Goal: Communication & Community: Answer question/provide support

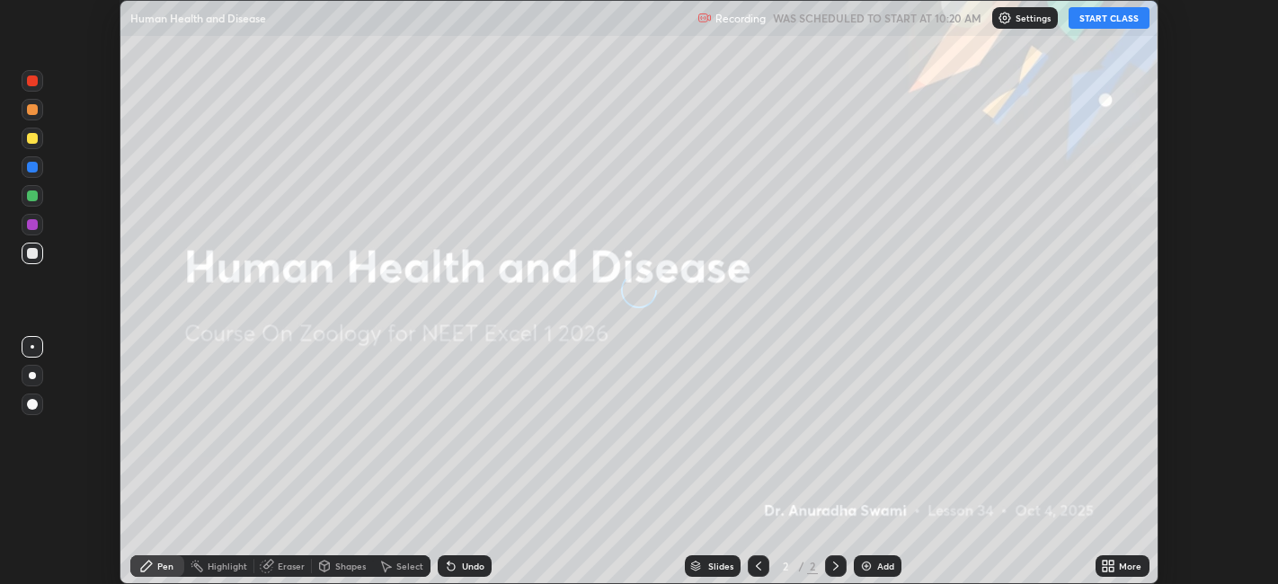
scroll to position [584, 1278]
click at [1102, 18] on button "START CLASS" at bounding box center [1108, 18] width 81 height 22
click at [1110, 569] on icon at bounding box center [1112, 569] width 4 height 4
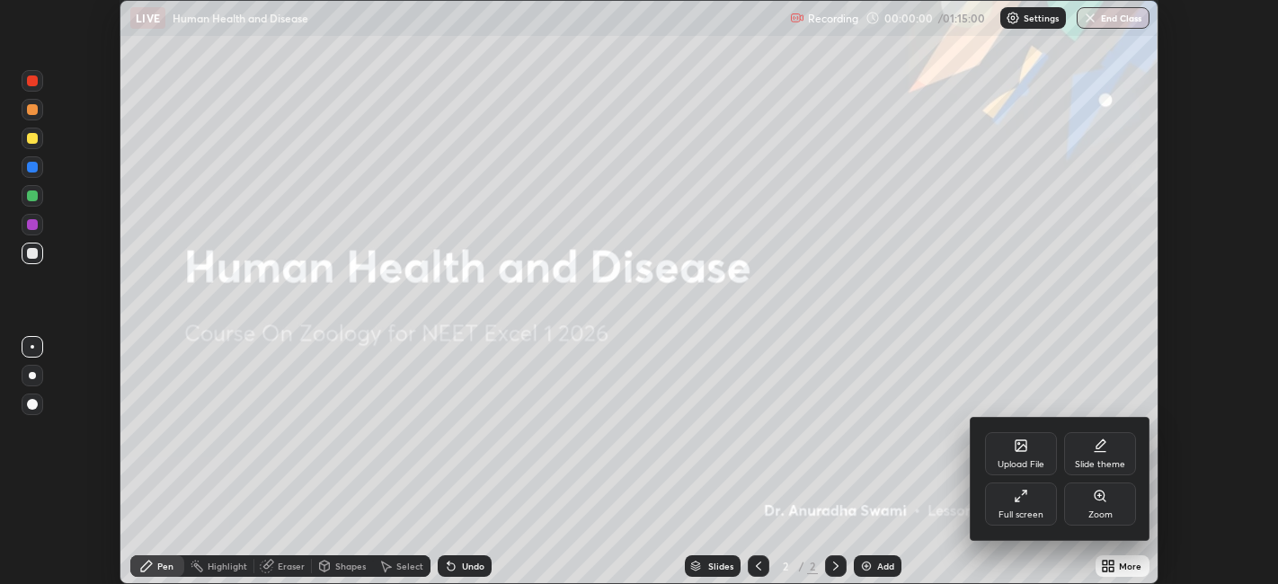
click at [1021, 445] on icon at bounding box center [1021, 448] width 10 height 6
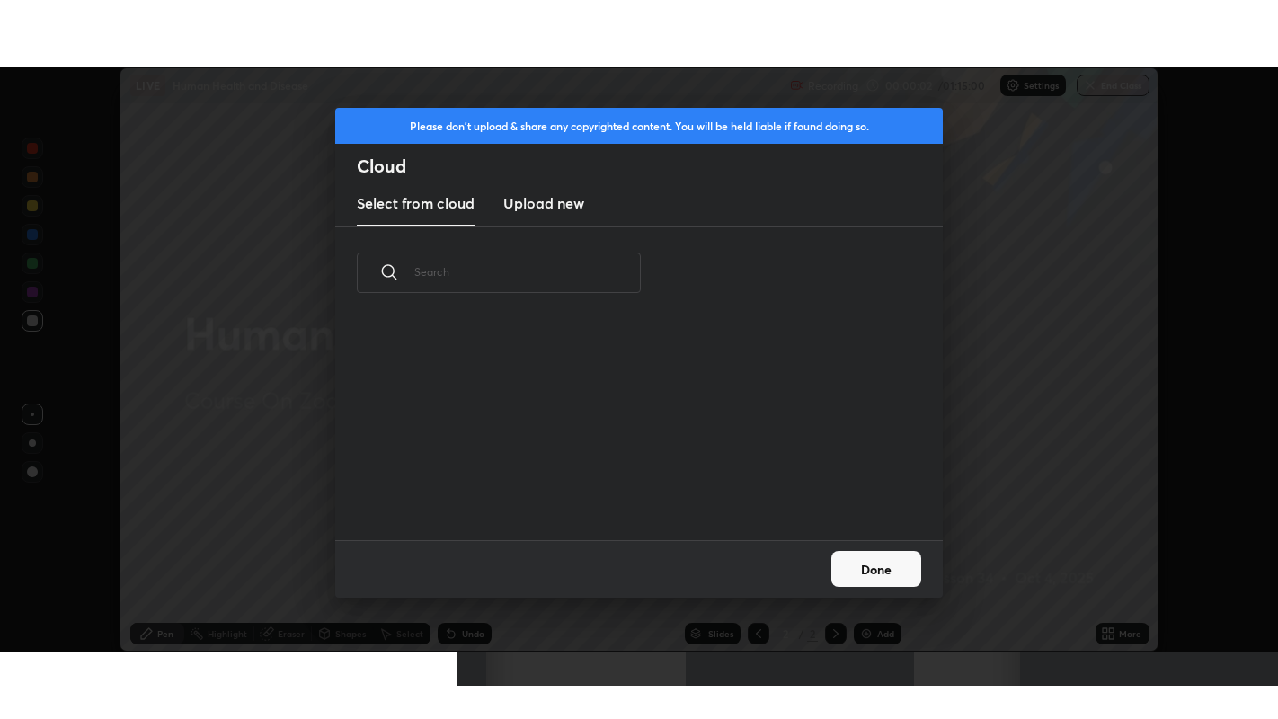
scroll to position [221, 577]
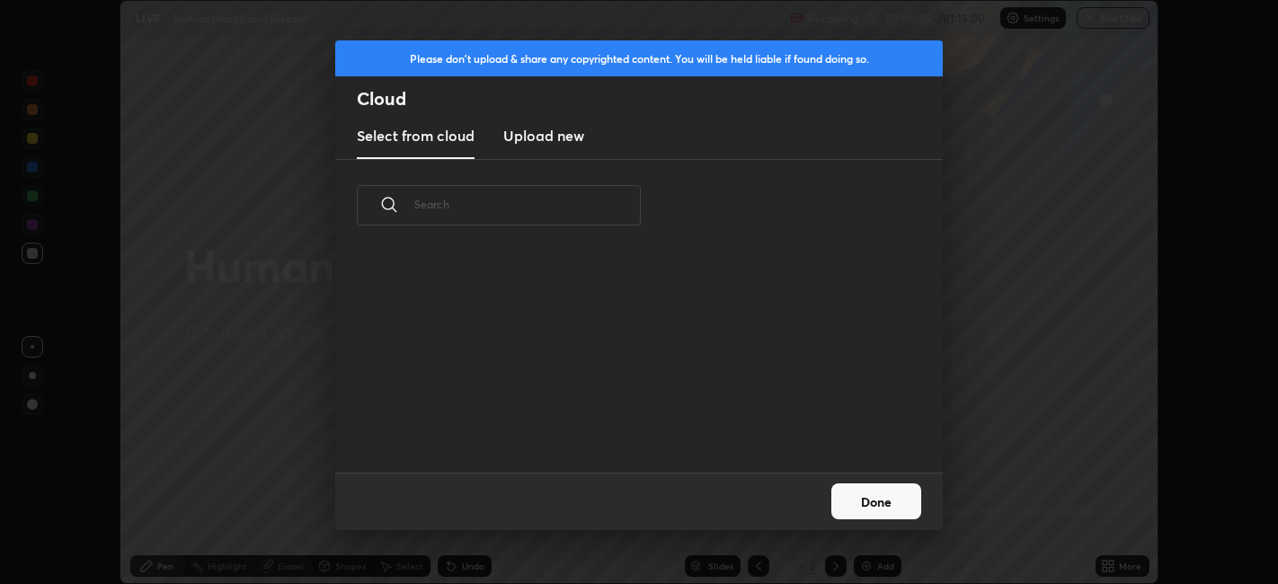
click at [567, 137] on h3 "Upload new" at bounding box center [543, 136] width 81 height 22
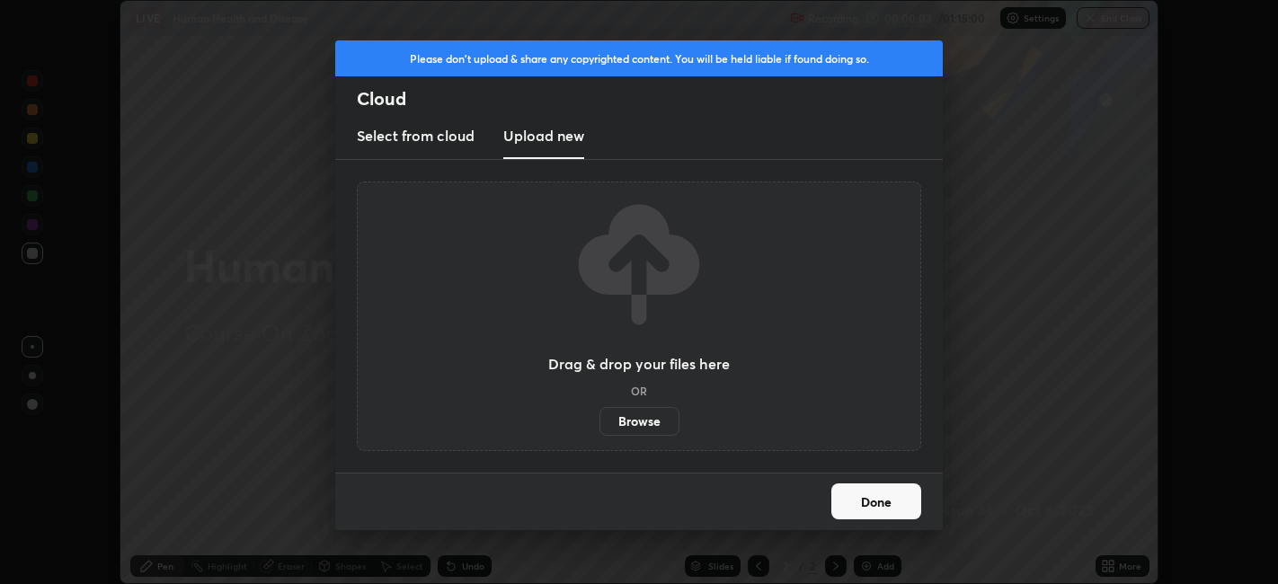
click at [640, 429] on label "Browse" at bounding box center [639, 421] width 80 height 29
click at [599, 429] on input "Browse" at bounding box center [599, 421] width 0 height 29
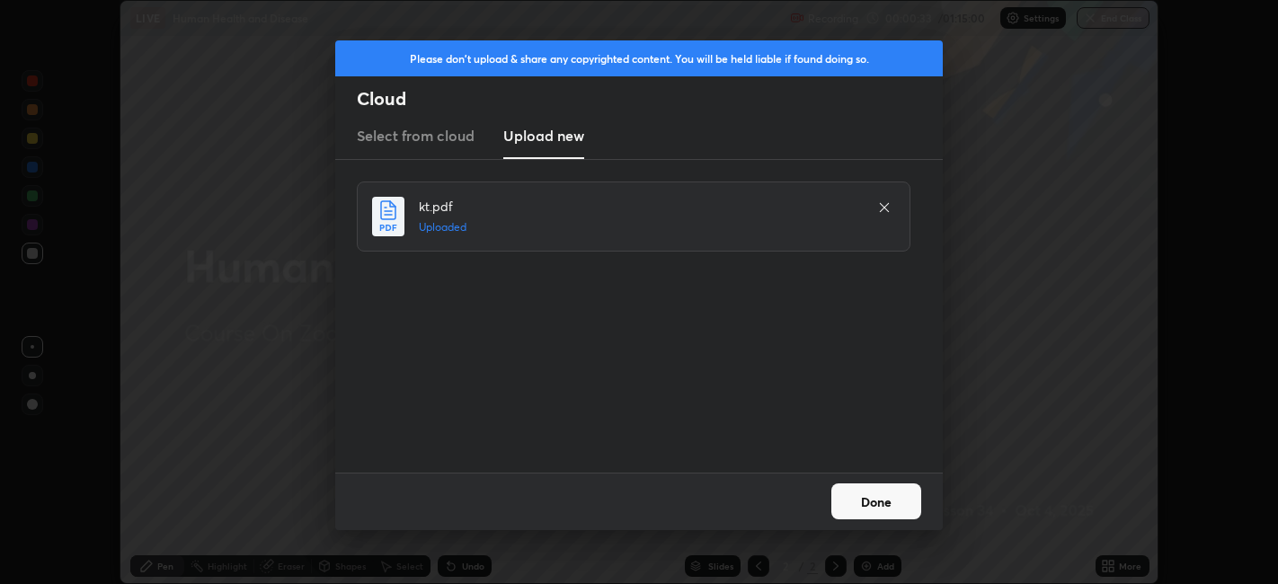
click at [882, 503] on button "Done" at bounding box center [876, 501] width 90 height 36
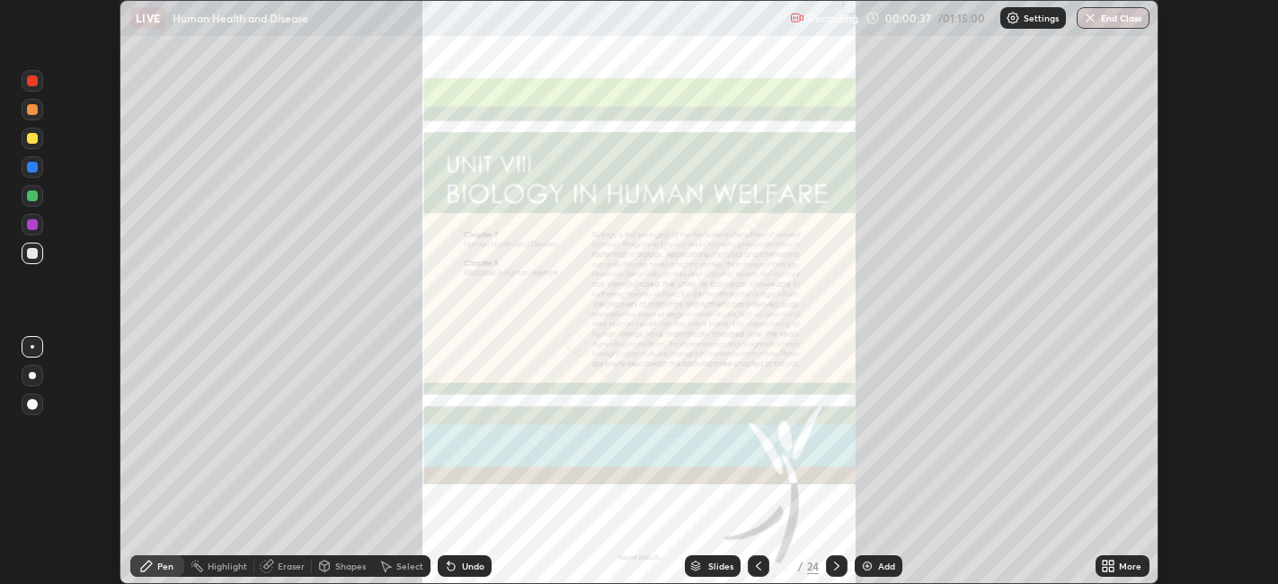
click at [1110, 563] on icon at bounding box center [1112, 563] width 4 height 4
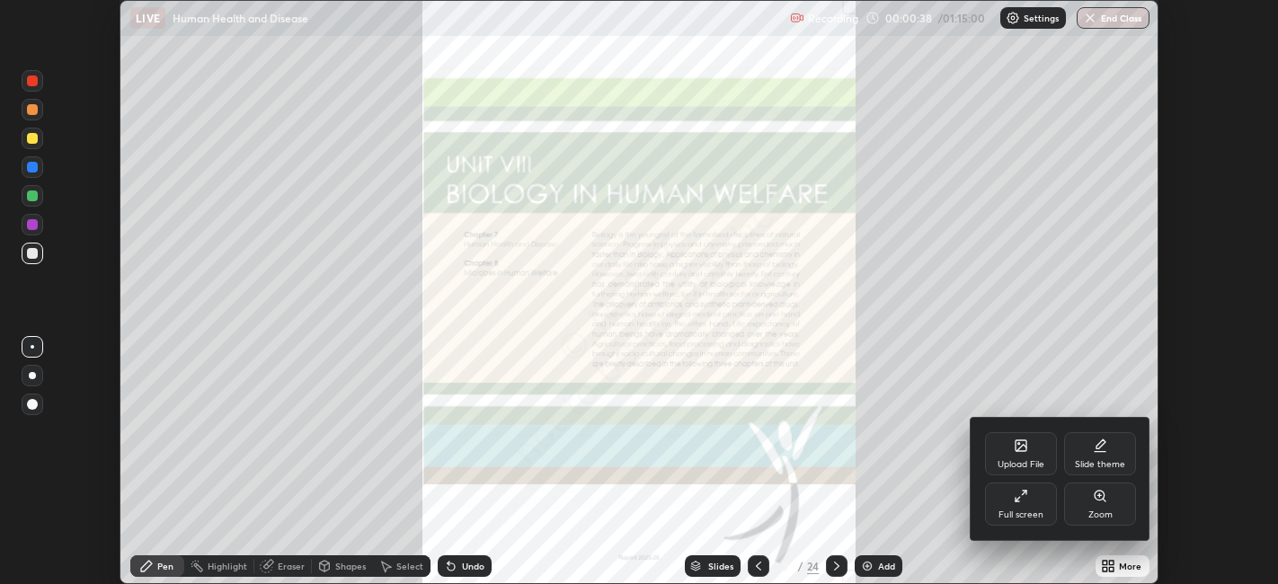
click at [1033, 498] on div "Full screen" at bounding box center [1021, 503] width 72 height 43
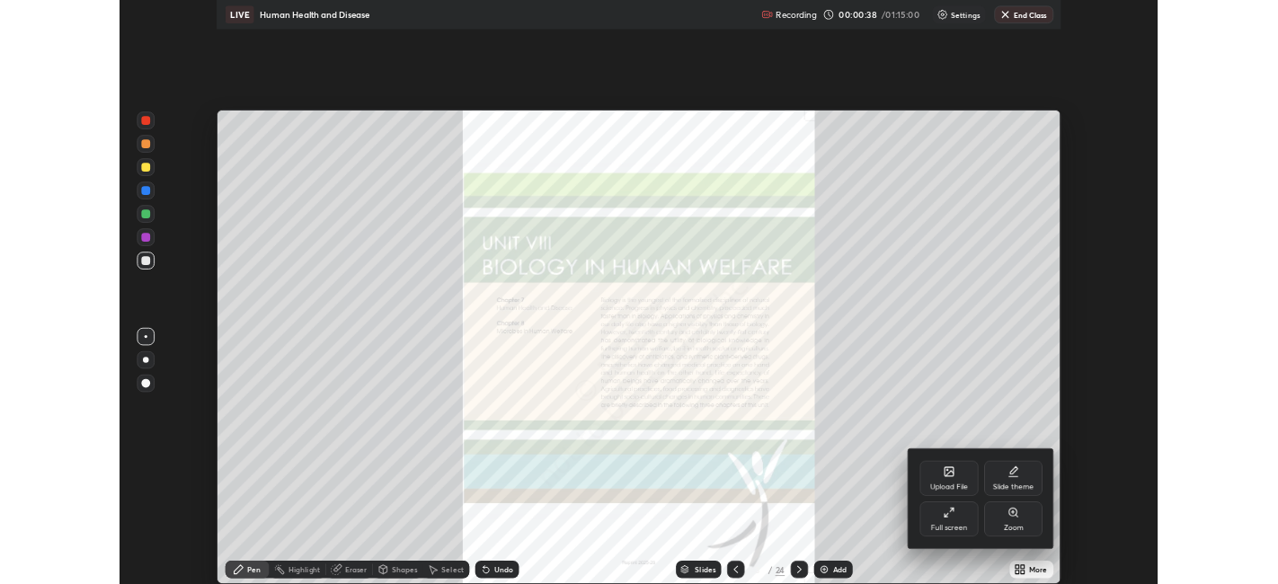
scroll to position [719, 1278]
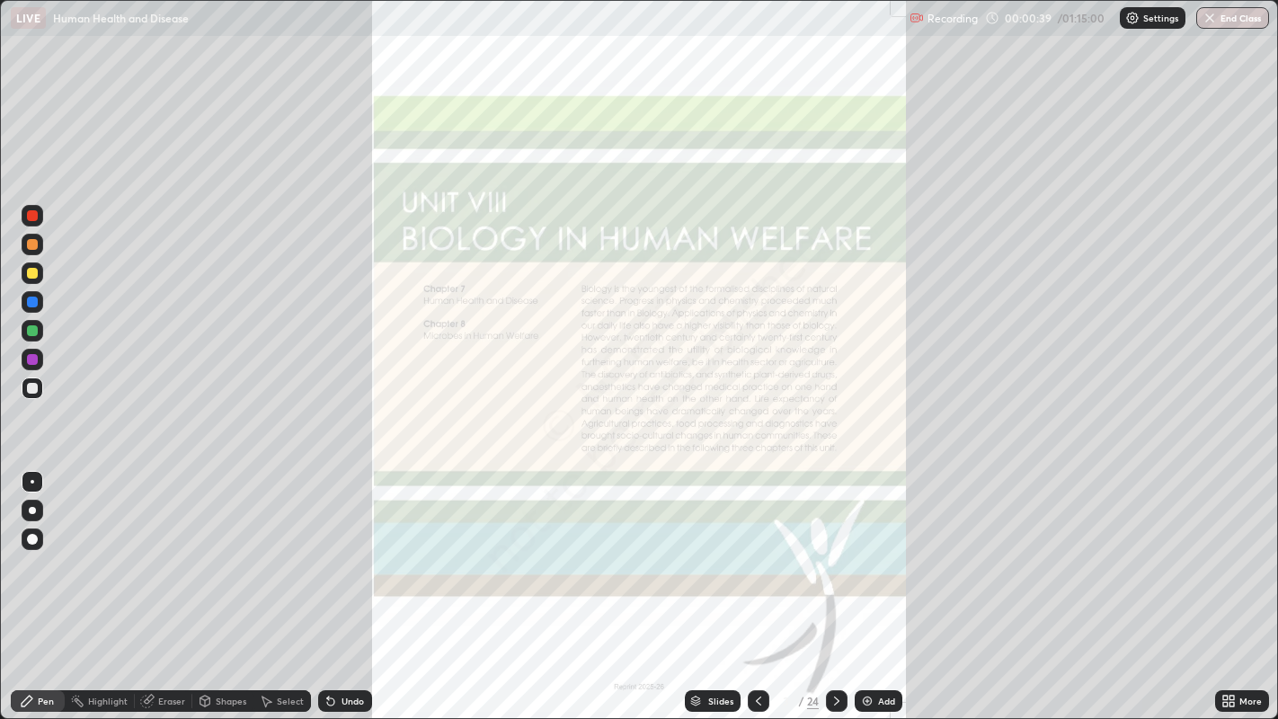
click at [835, 583] on icon at bounding box center [836, 701] width 14 height 14
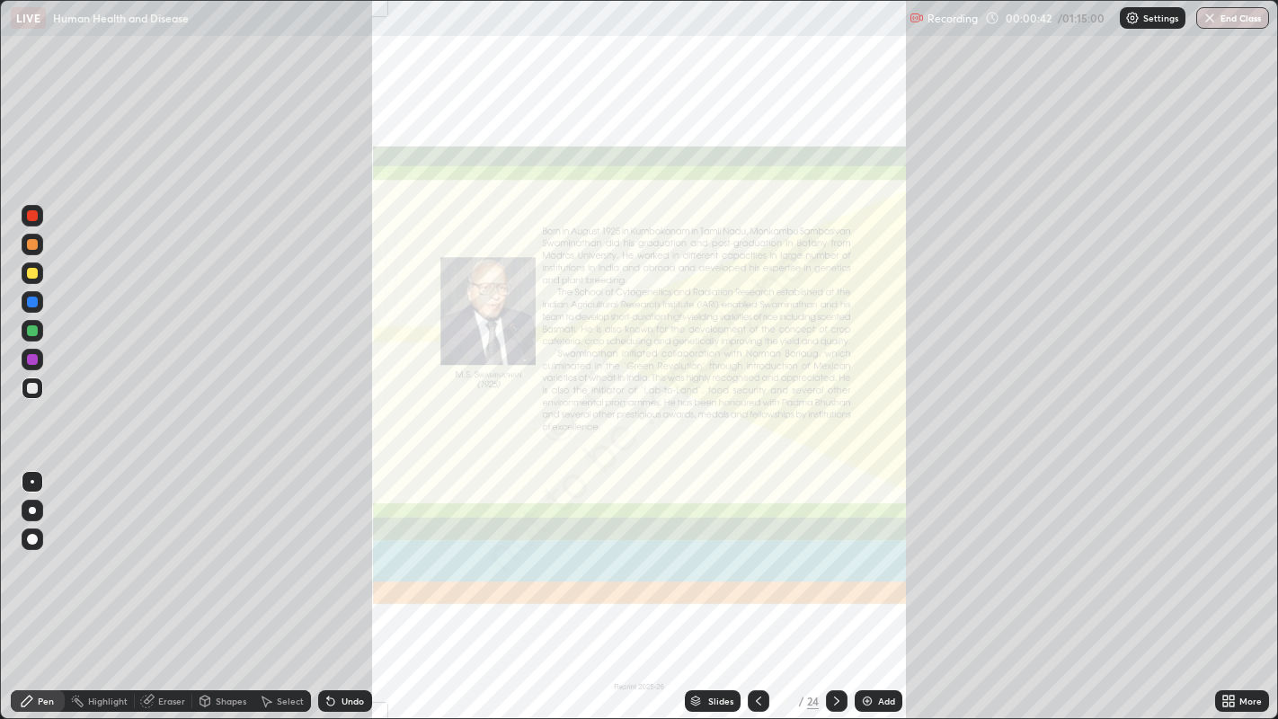
click at [835, 583] on icon at bounding box center [836, 701] width 14 height 14
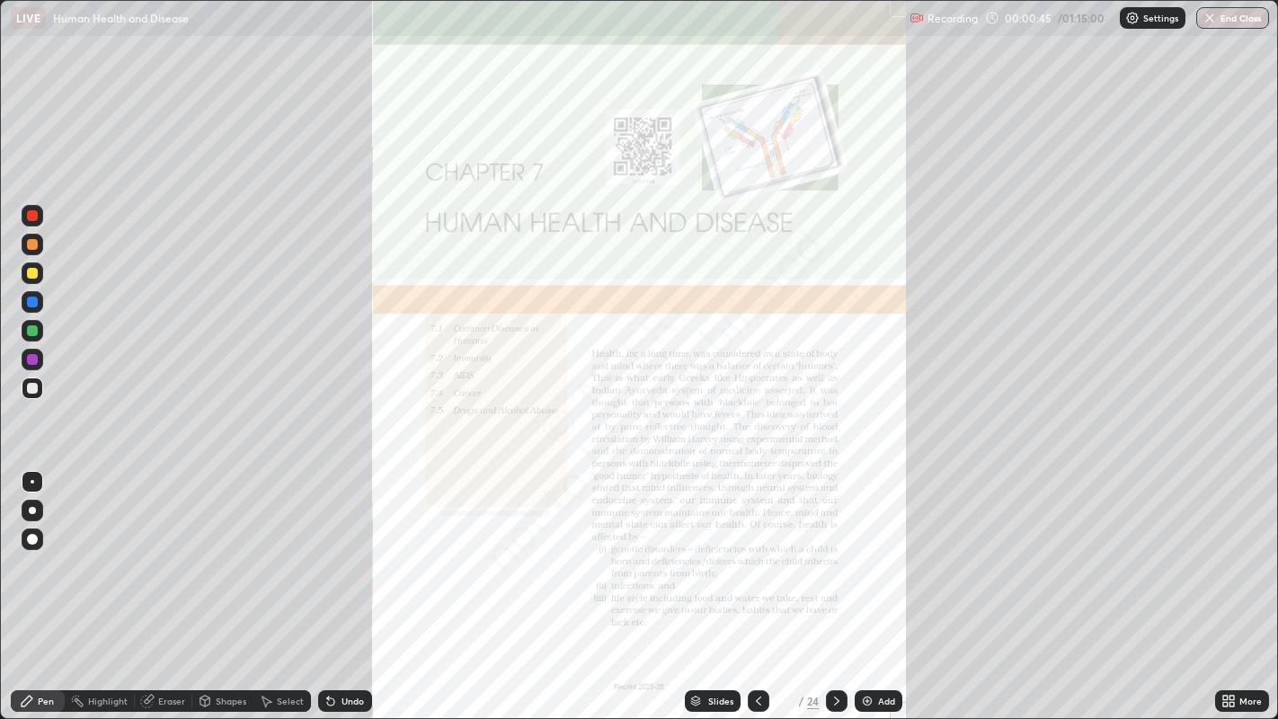
click at [836, 583] on icon at bounding box center [836, 701] width 14 height 14
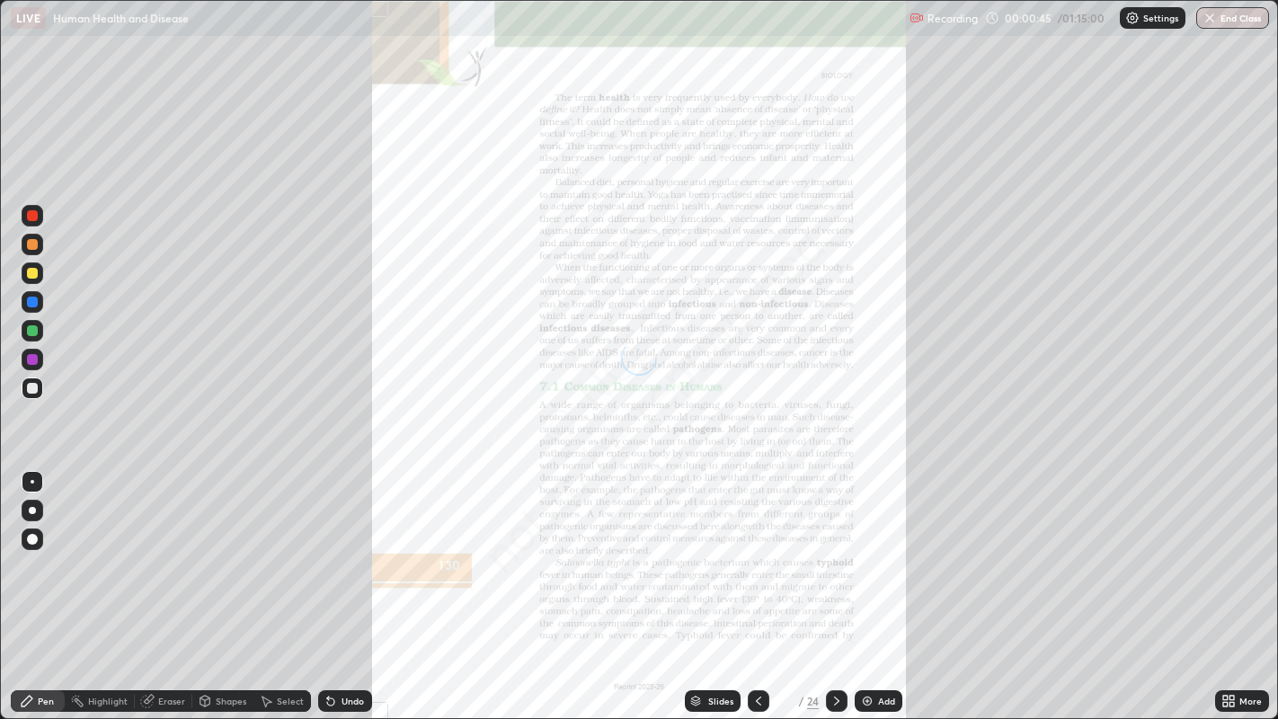
click at [836, 583] on icon at bounding box center [836, 701] width 14 height 14
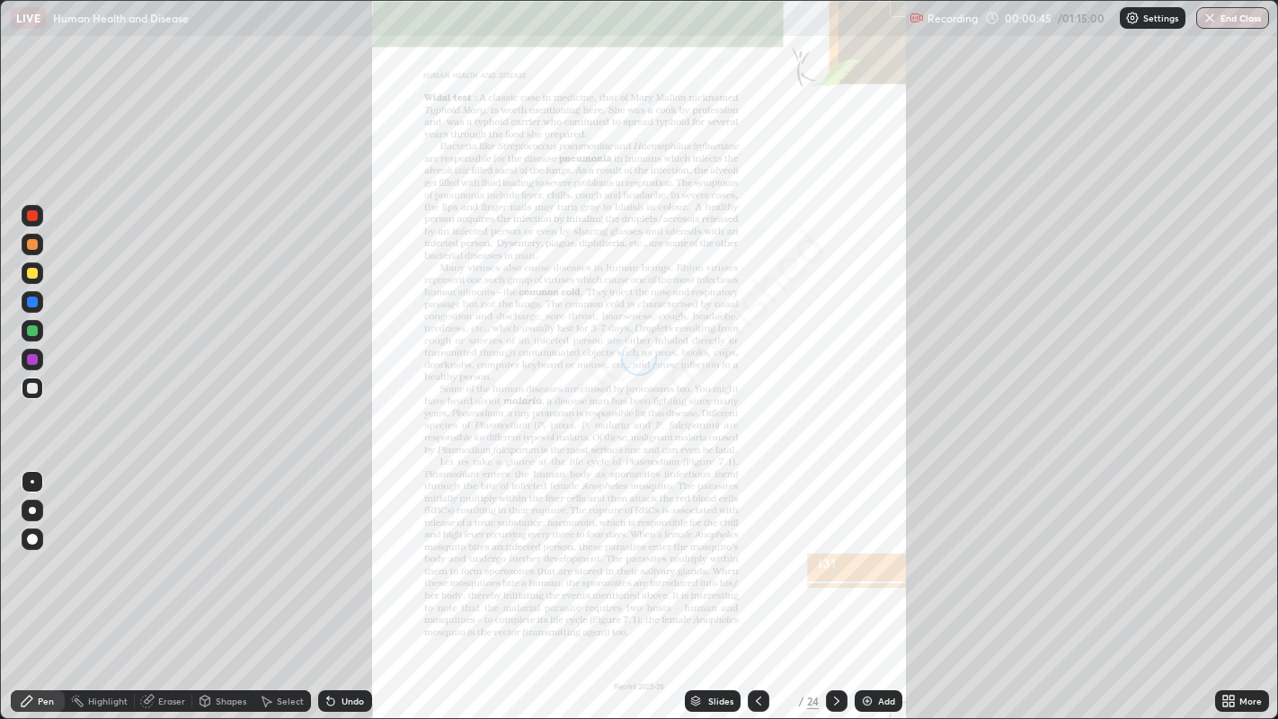
click at [836, 583] on icon at bounding box center [836, 701] width 14 height 14
click at [837, 583] on icon at bounding box center [836, 701] width 14 height 14
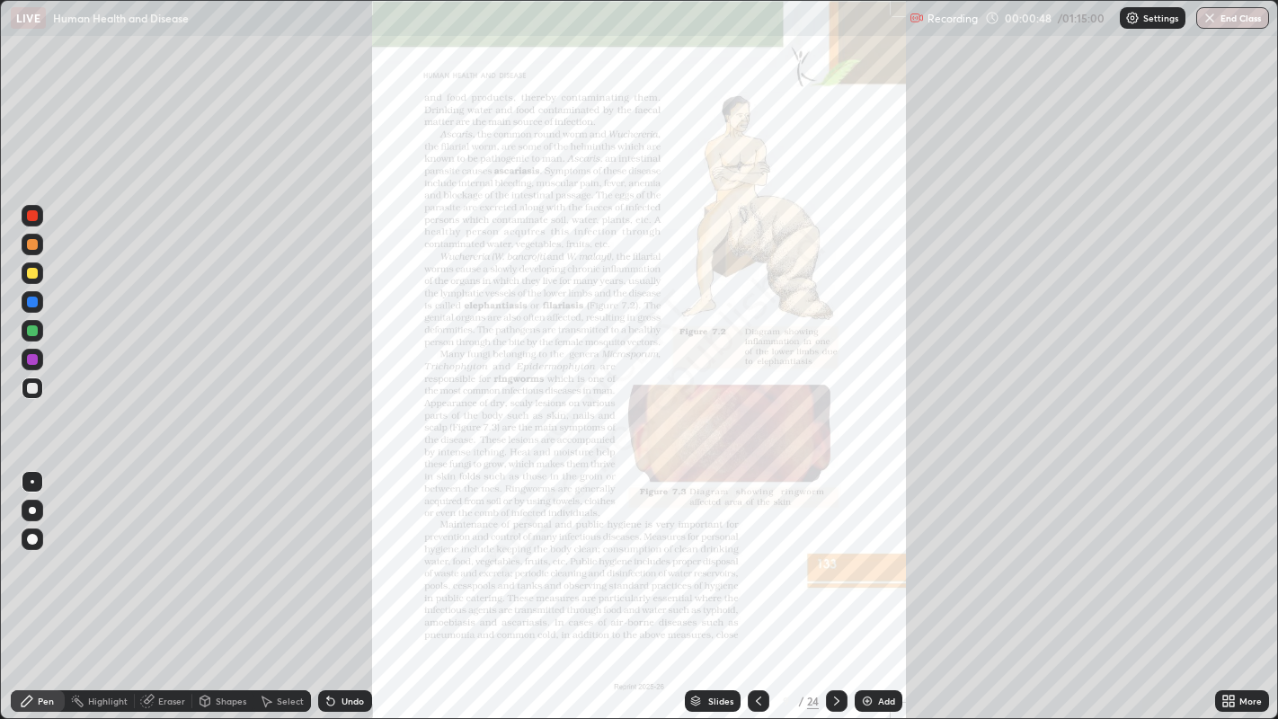
click at [836, 583] on icon at bounding box center [836, 701] width 14 height 14
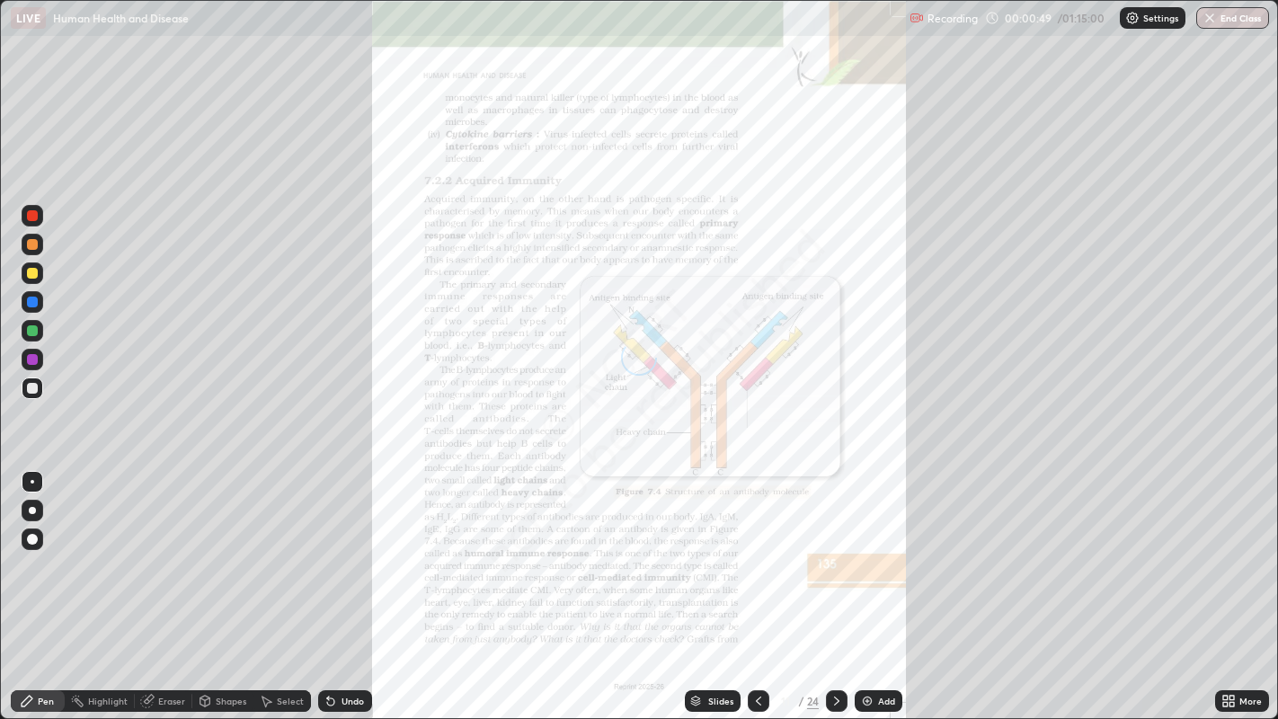
click at [836, 583] on icon at bounding box center [836, 701] width 14 height 14
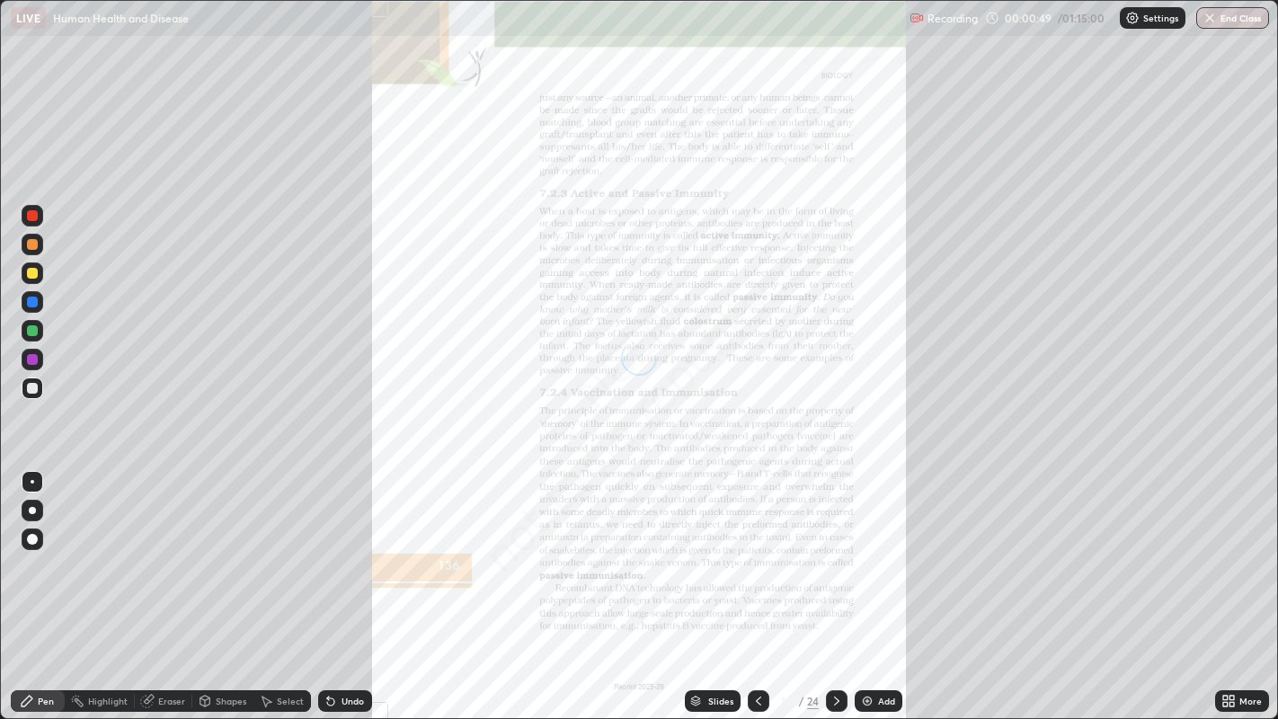
click at [835, 583] on icon at bounding box center [836, 701] width 14 height 14
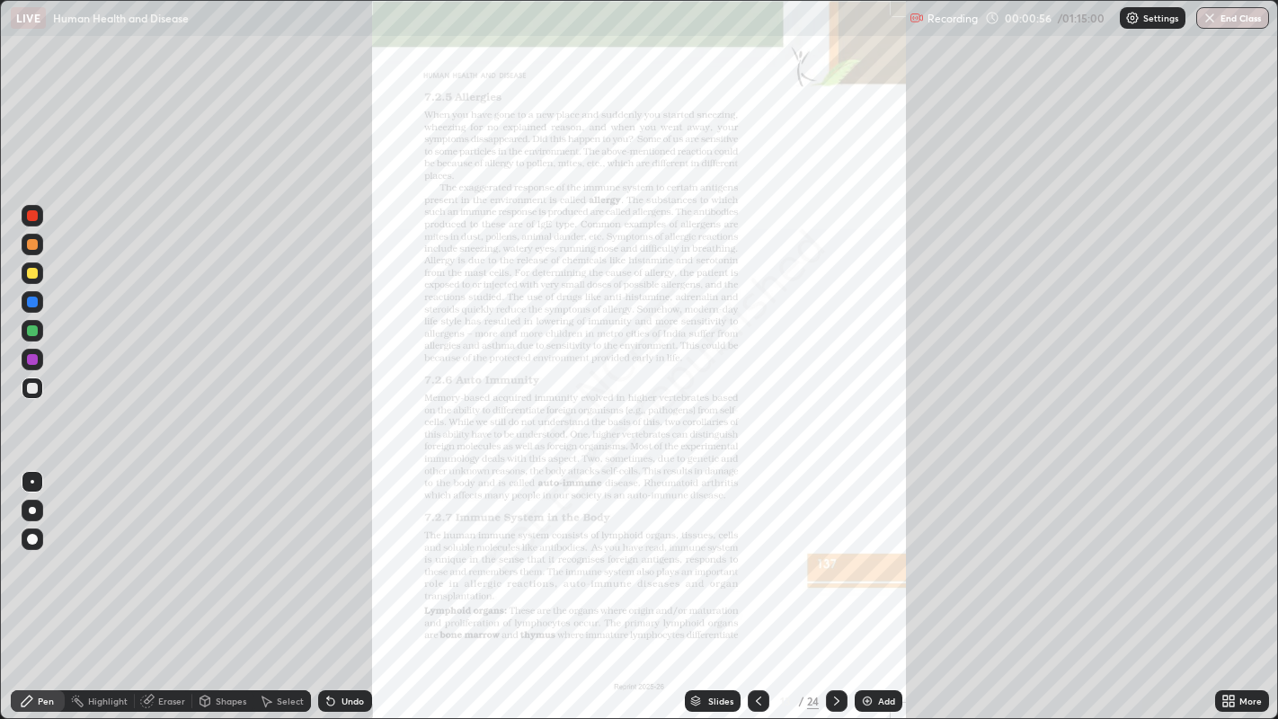
click at [755, 583] on icon at bounding box center [758, 701] width 14 height 14
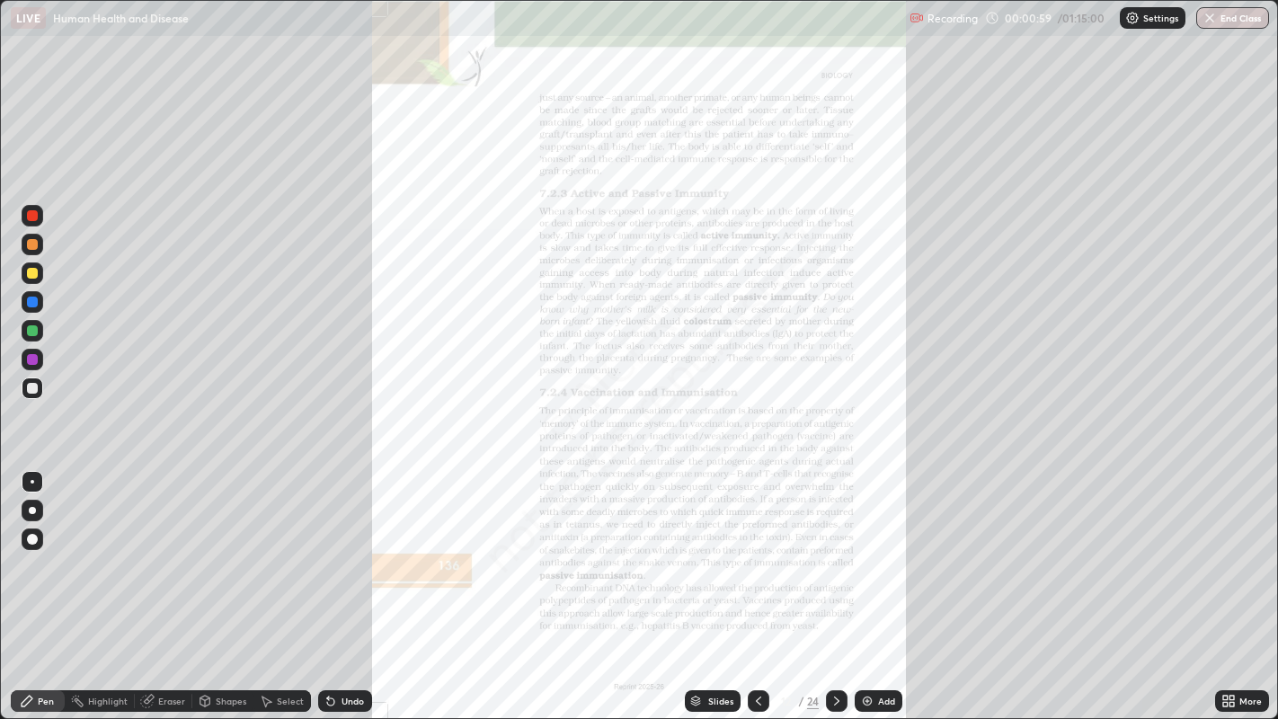
click at [755, 583] on icon at bounding box center [758, 701] width 14 height 14
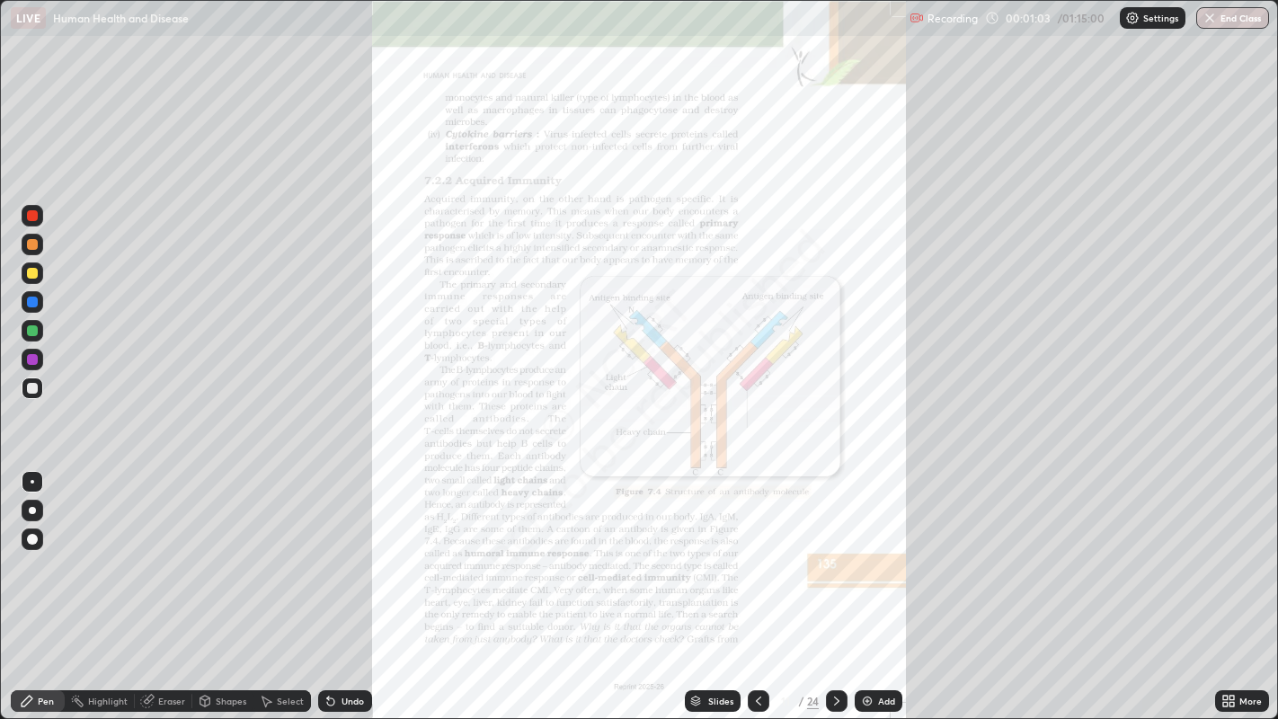
click at [836, 583] on icon at bounding box center [836, 701] width 14 height 14
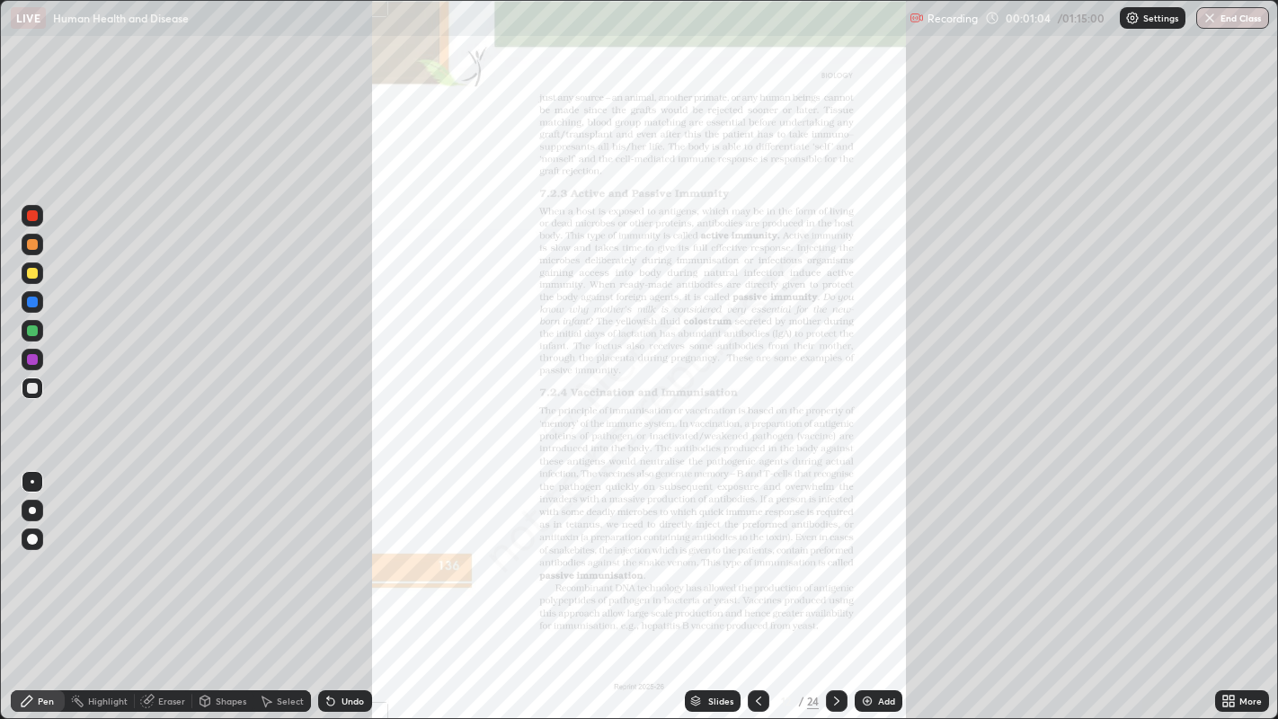
click at [757, 583] on icon at bounding box center [758, 700] width 5 height 9
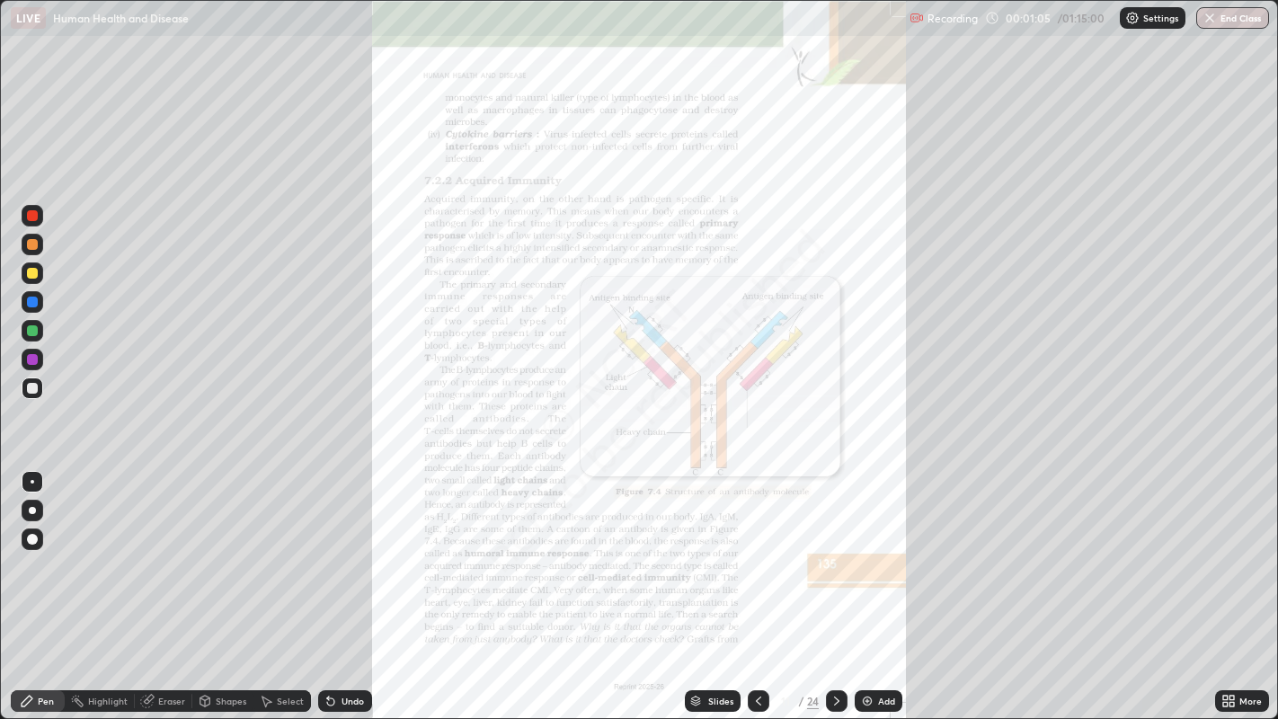
click at [1225, 583] on icon at bounding box center [1225, 704] width 4 height 4
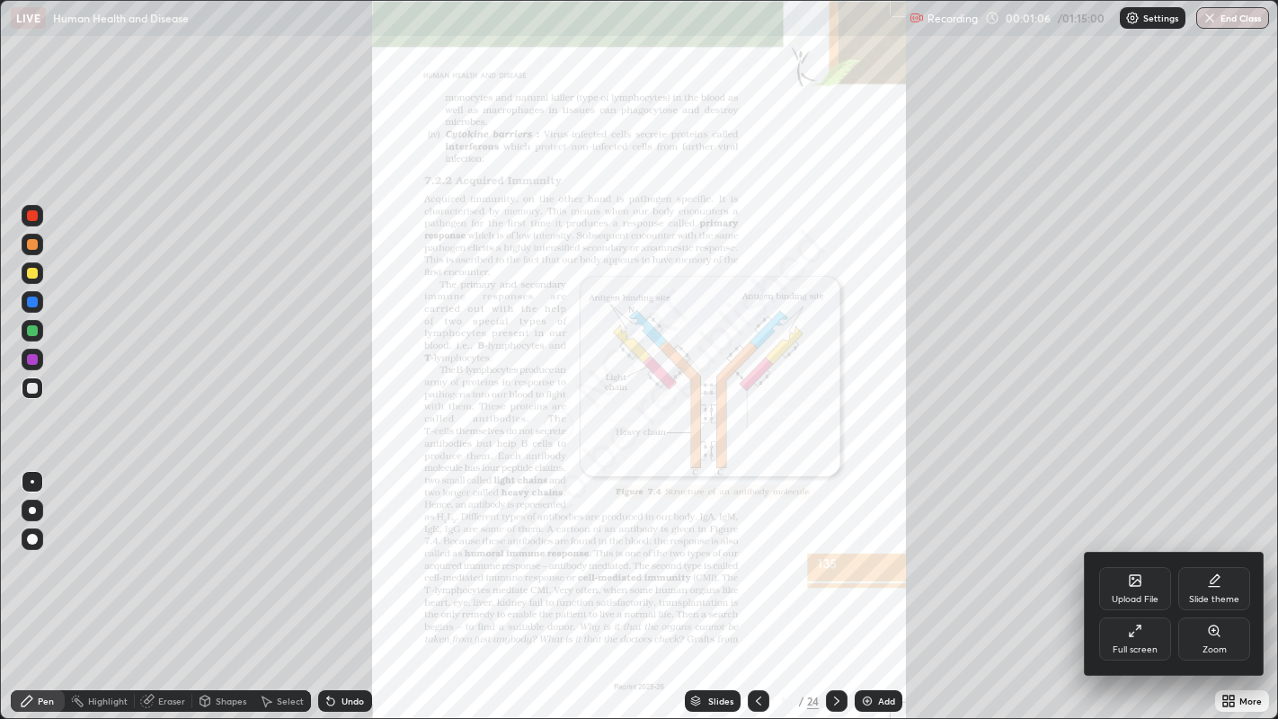
click at [1213, 583] on icon at bounding box center [1214, 630] width 14 height 14
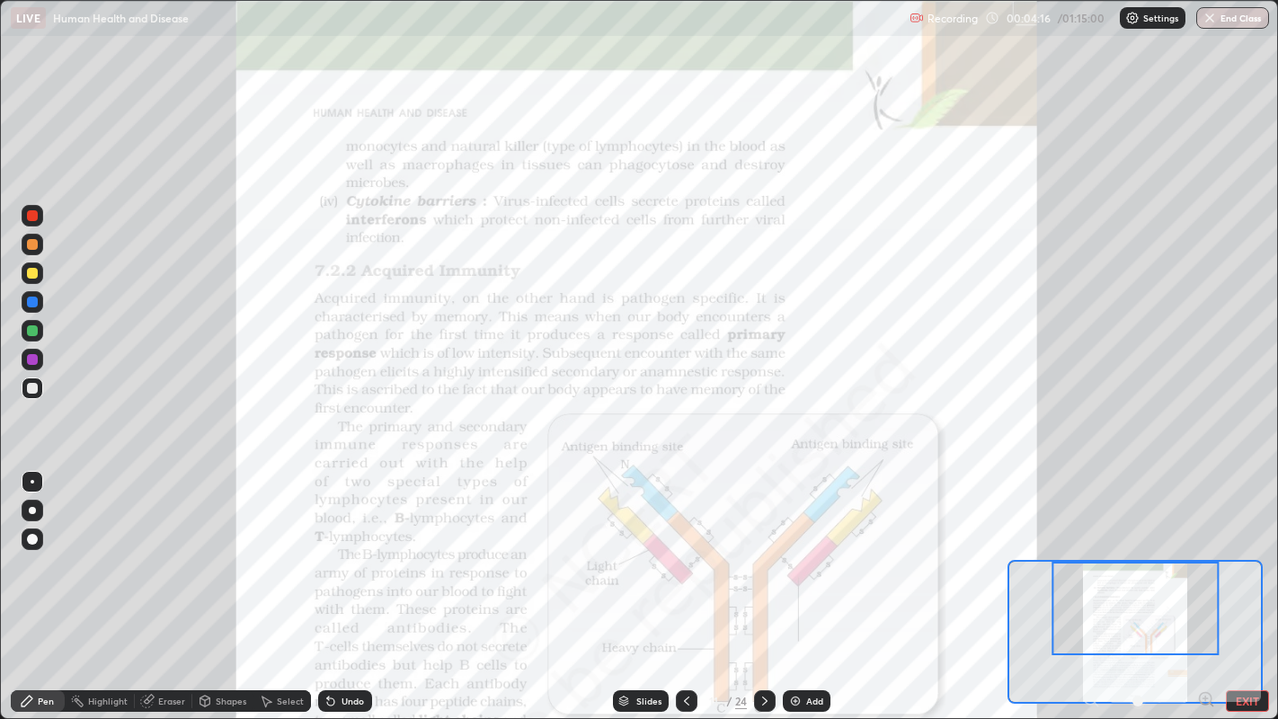
click at [34, 360] on div at bounding box center [32, 359] width 11 height 11
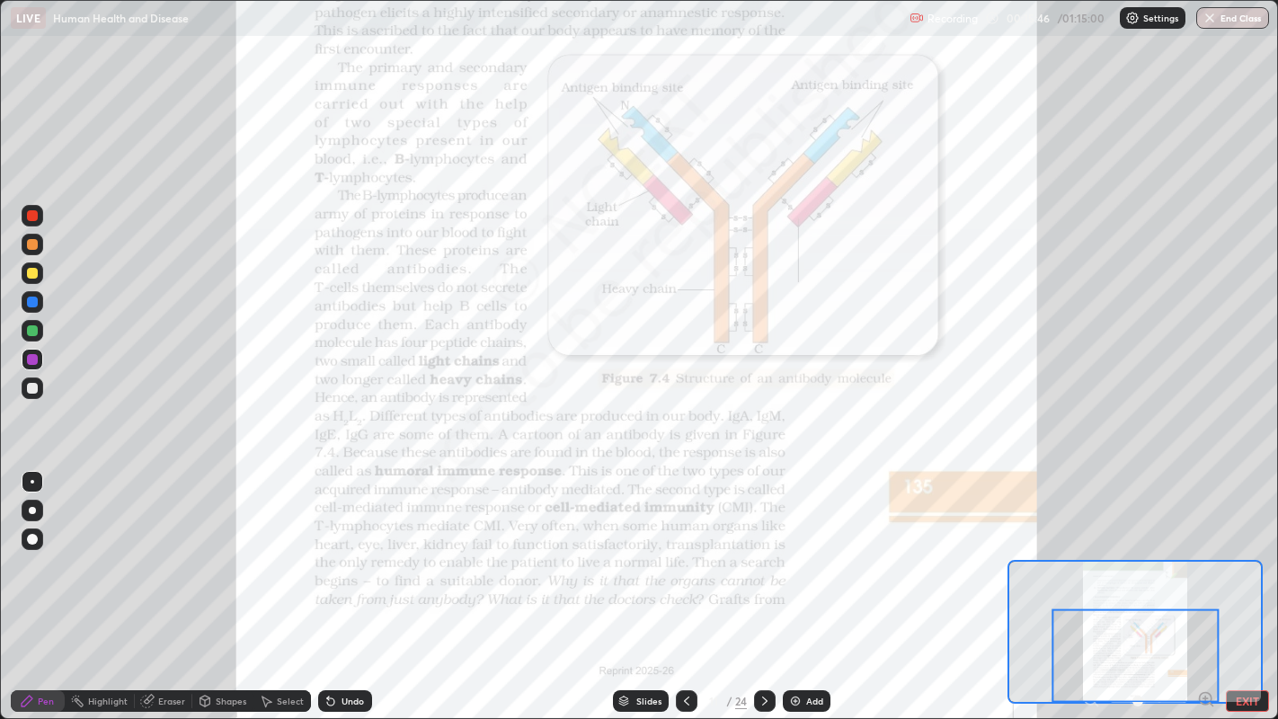
click at [757, 583] on div at bounding box center [765, 701] width 22 height 22
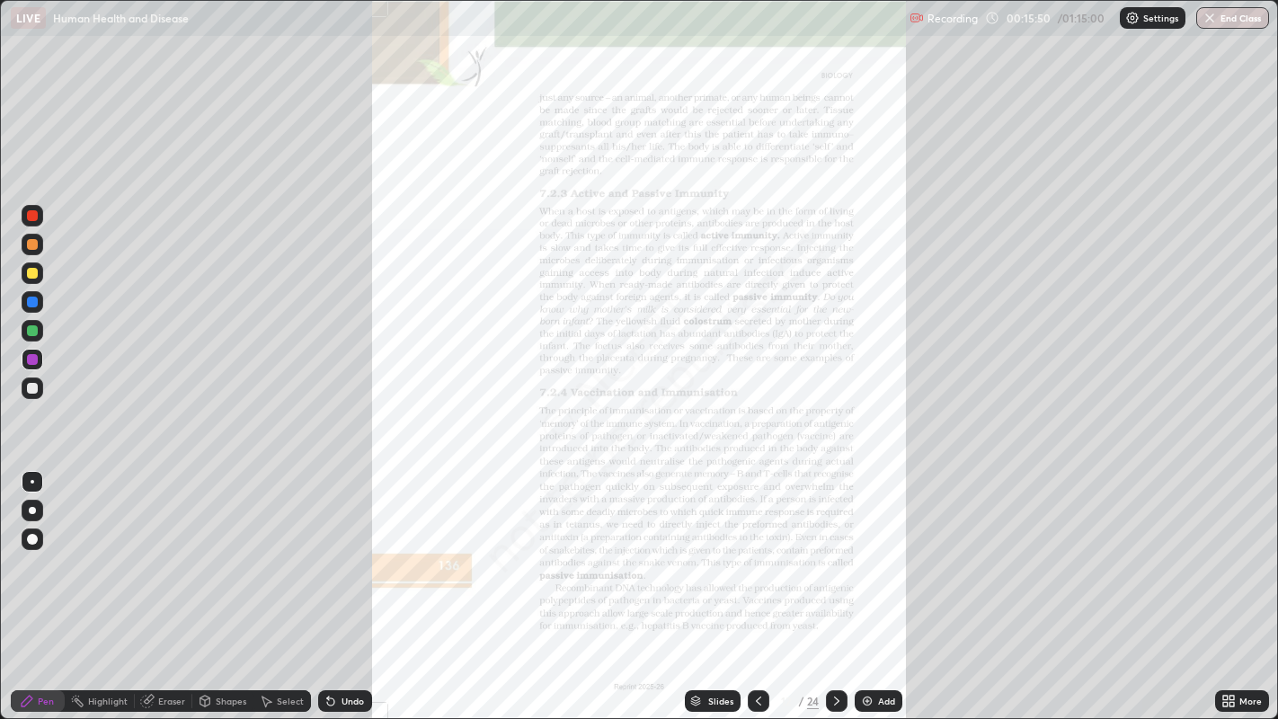
click at [1228, 583] on icon at bounding box center [1228, 701] width 14 height 14
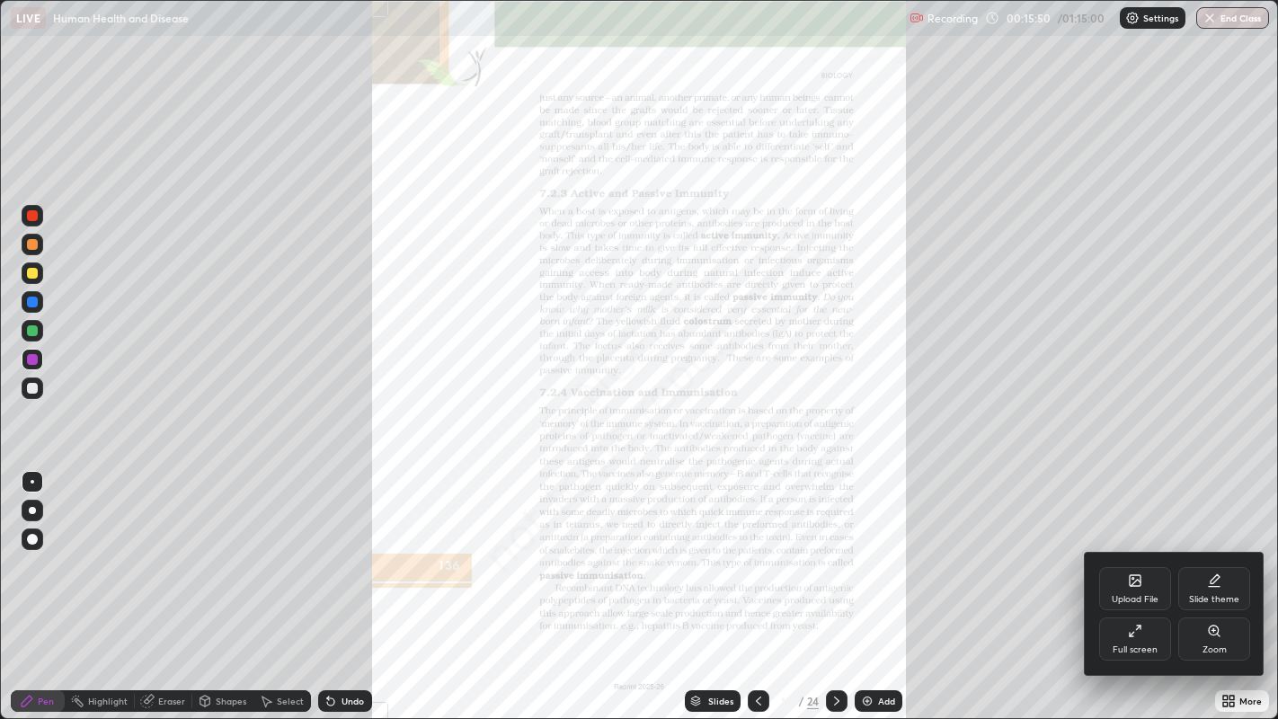
click at [1211, 583] on div "Zoom" at bounding box center [1214, 638] width 72 height 43
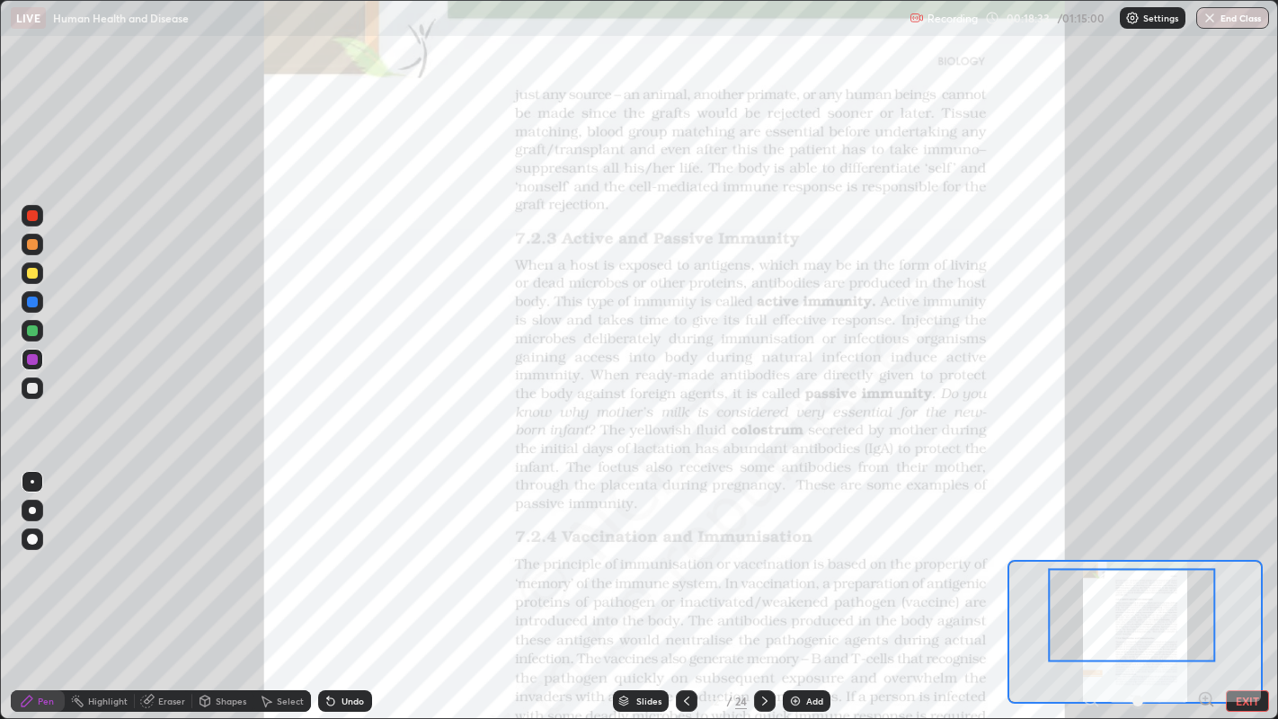
click at [685, 583] on icon at bounding box center [686, 701] width 14 height 14
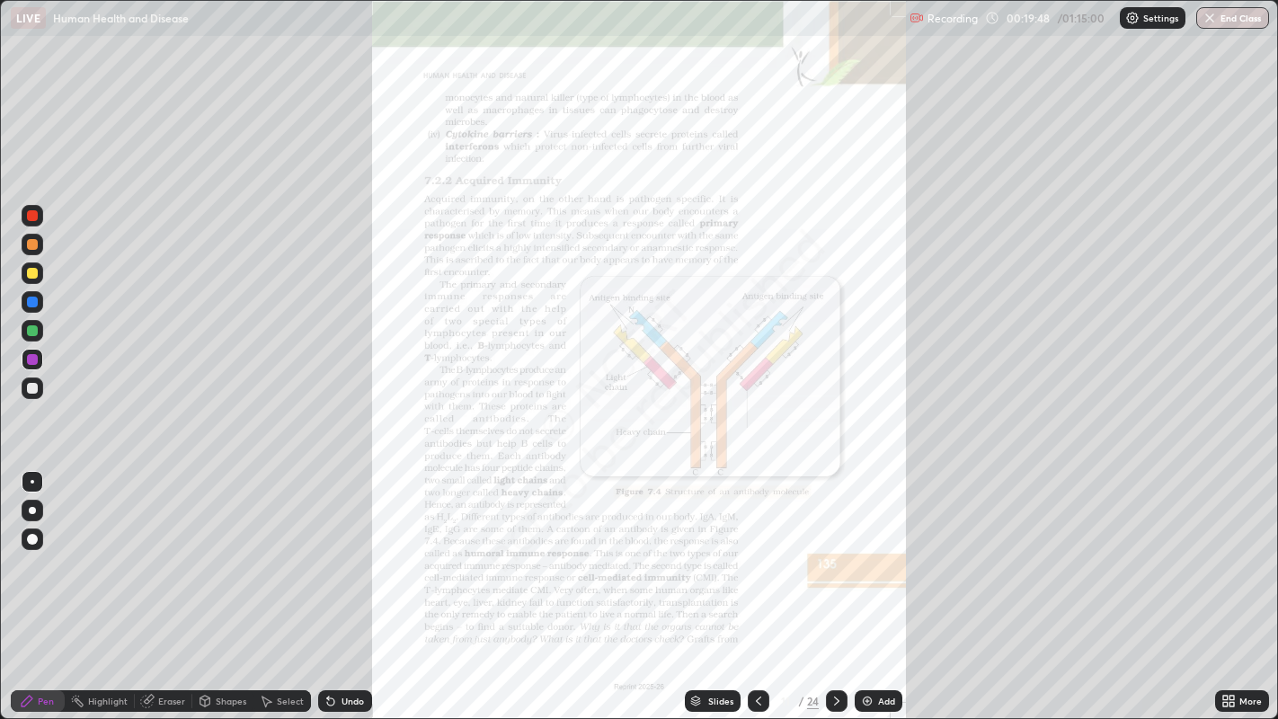
click at [835, 583] on icon at bounding box center [836, 701] width 14 height 14
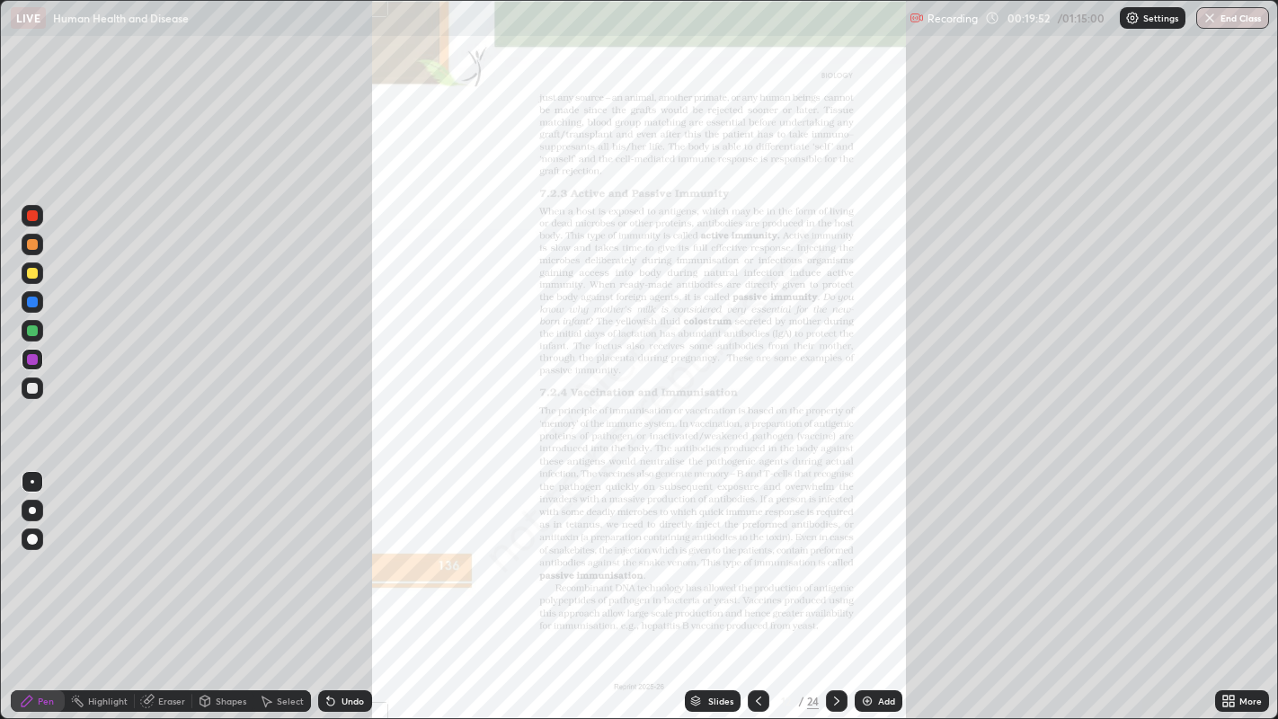
click at [835, 583] on icon at bounding box center [836, 701] width 14 height 14
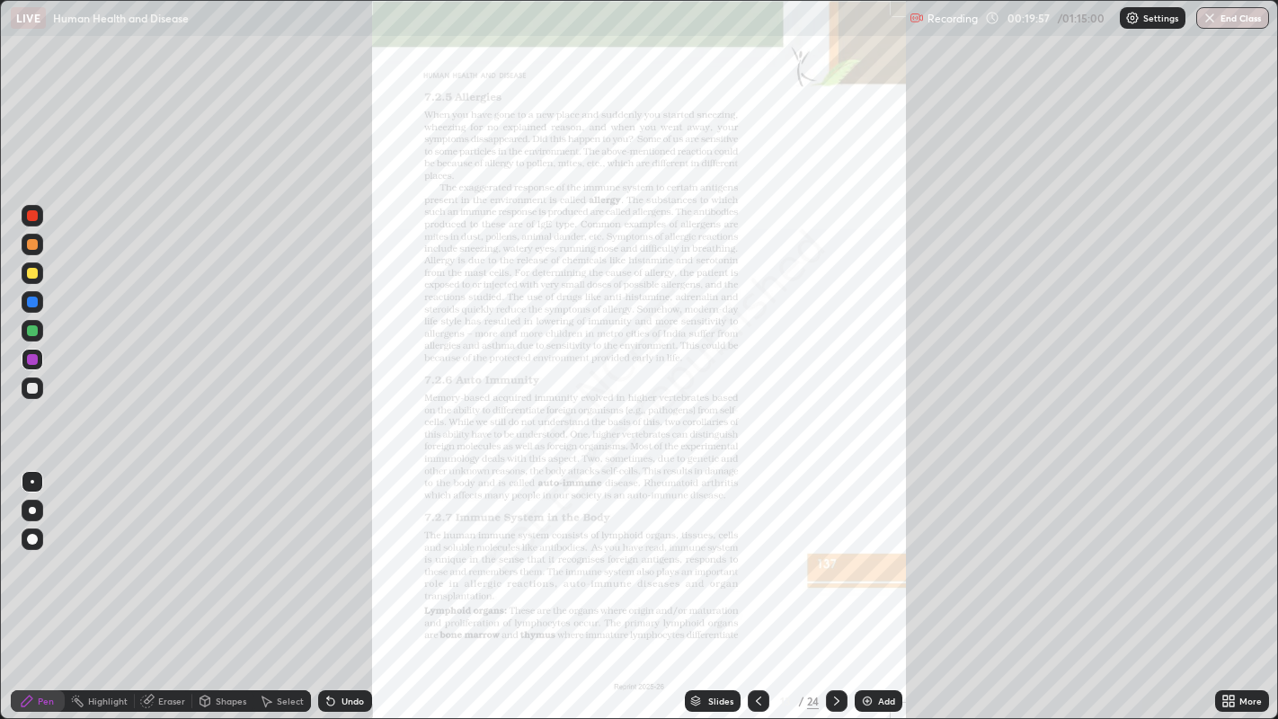
click at [1225, 583] on icon at bounding box center [1225, 704] width 4 height 4
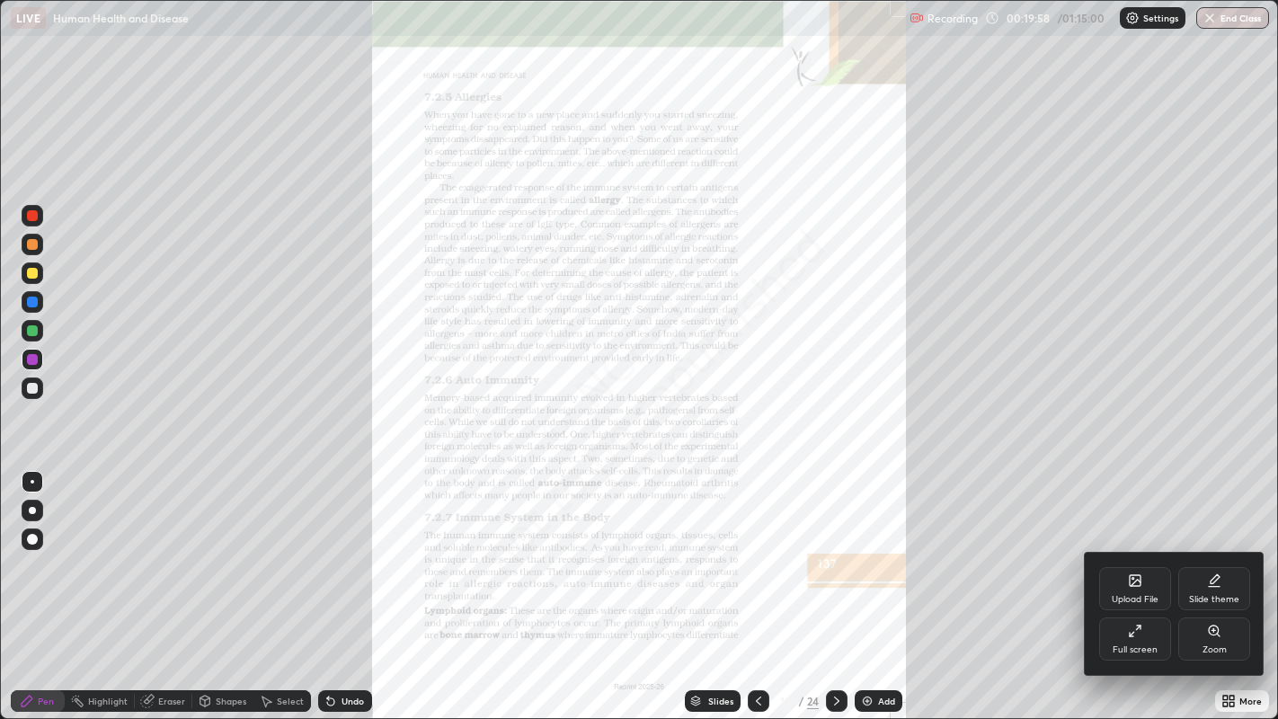
click at [1215, 583] on div "Zoom" at bounding box center [1214, 649] width 24 height 9
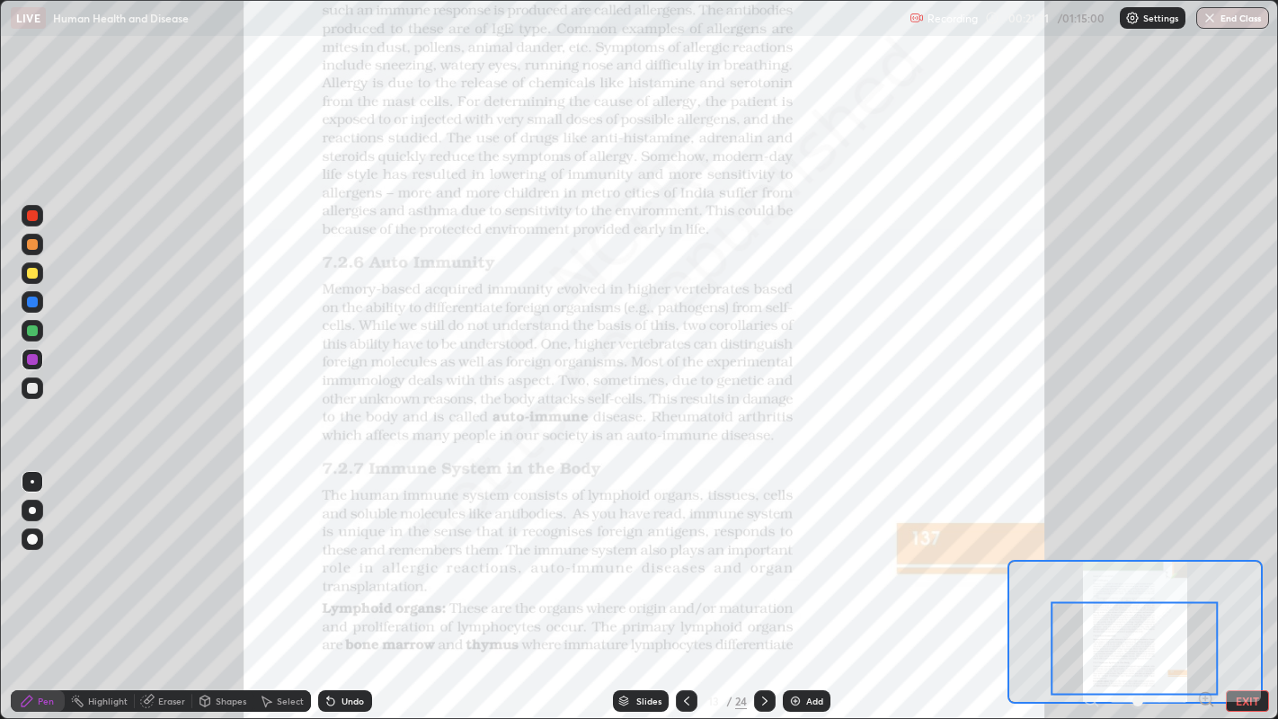
click at [763, 583] on icon at bounding box center [764, 701] width 14 height 14
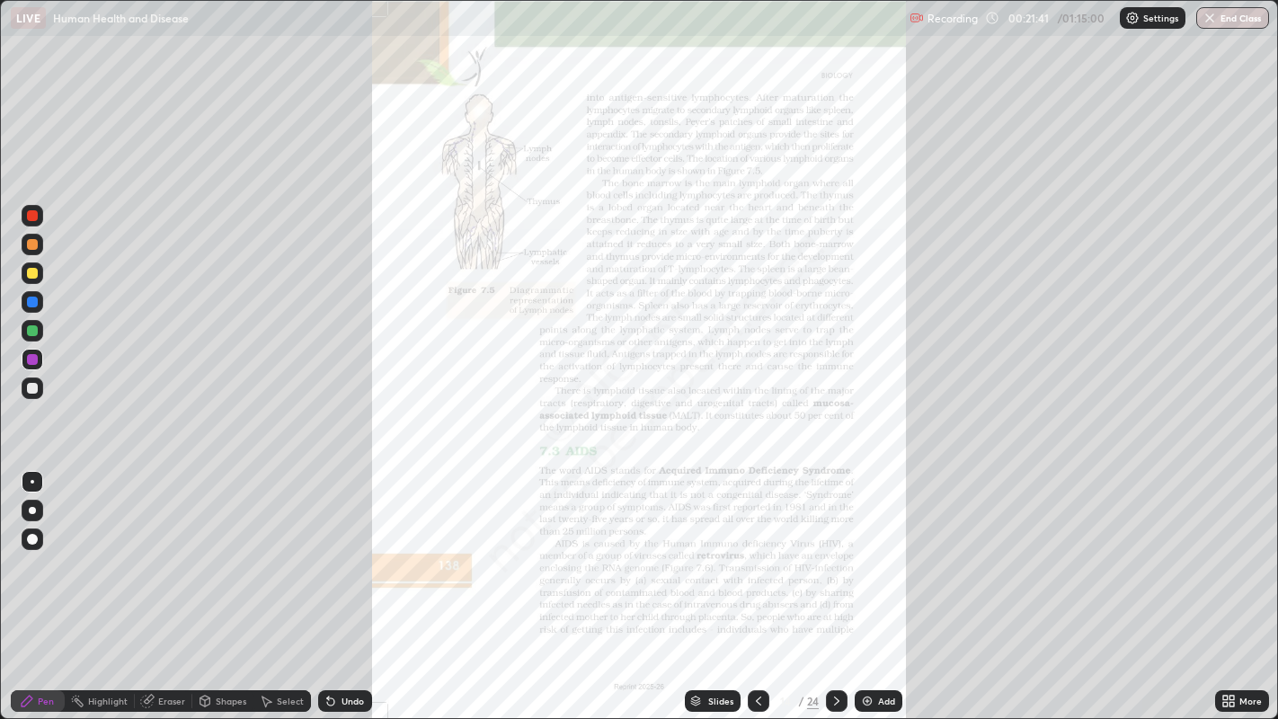
click at [1222, 583] on icon at bounding box center [1228, 701] width 14 height 14
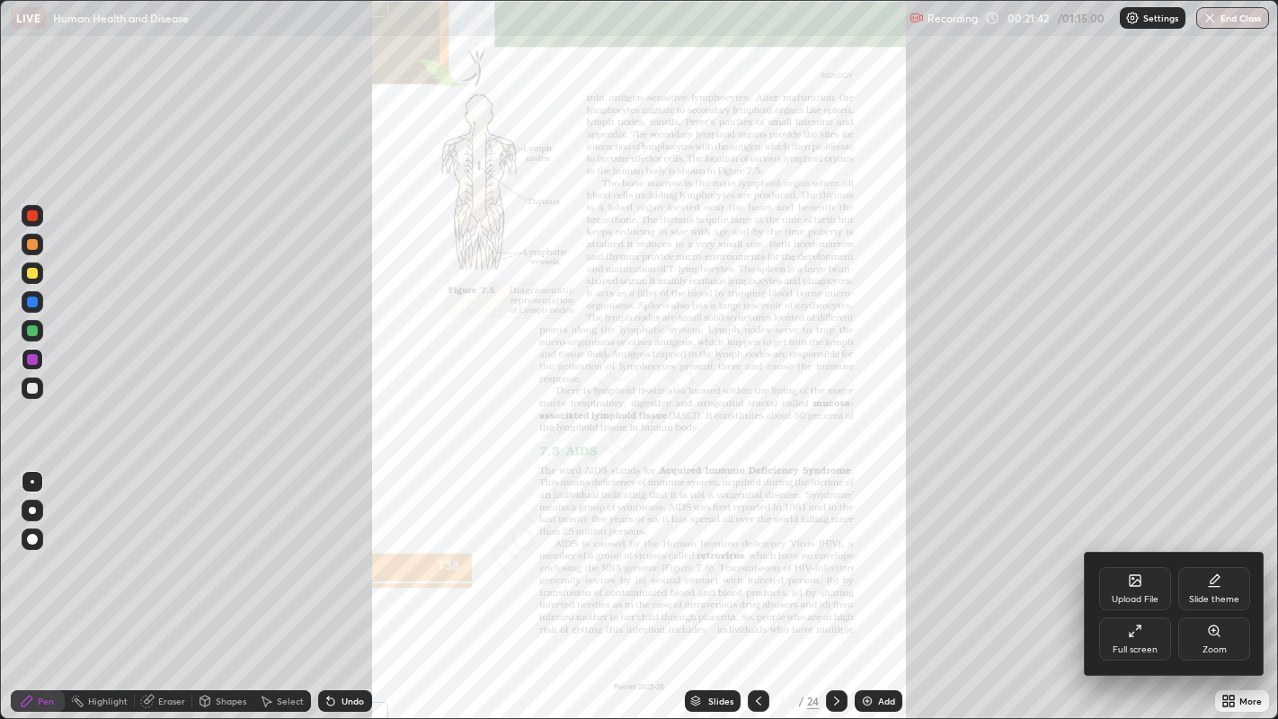
click at [1208, 583] on icon at bounding box center [1214, 630] width 14 height 14
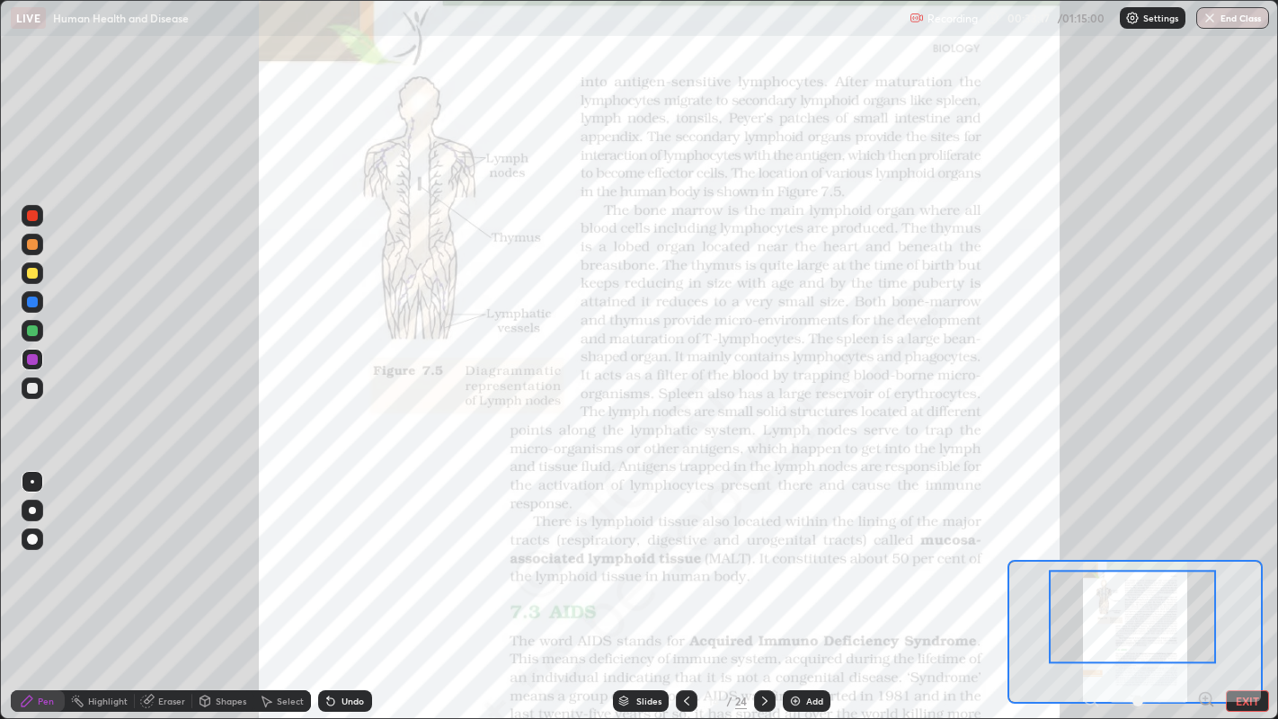
click at [683, 583] on icon at bounding box center [686, 701] width 14 height 14
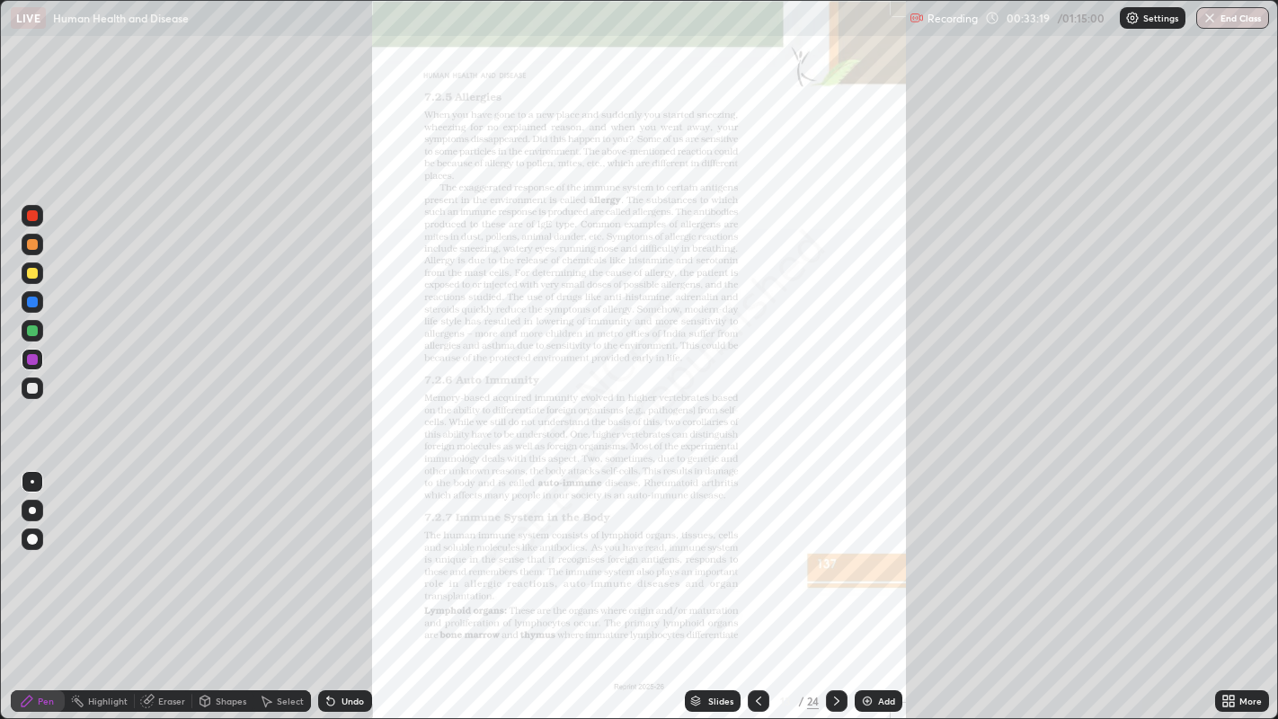
click at [756, 583] on icon at bounding box center [758, 700] width 5 height 9
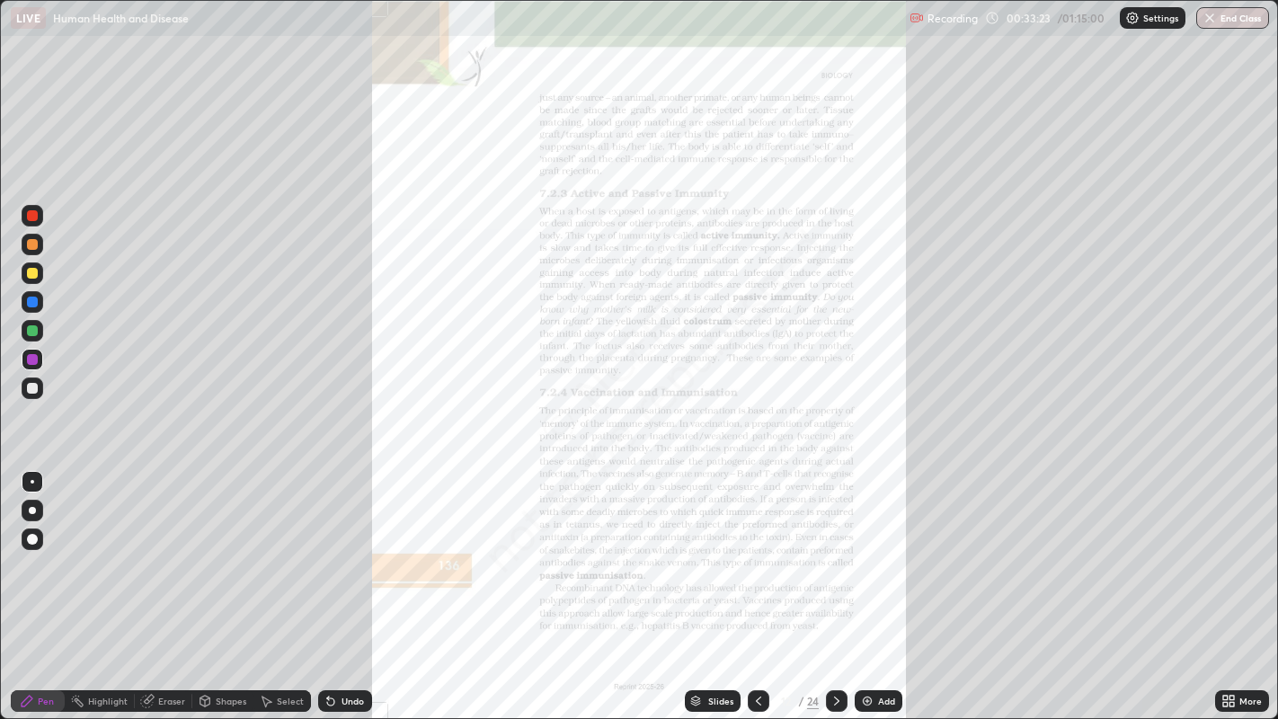
click at [835, 583] on icon at bounding box center [836, 701] width 14 height 14
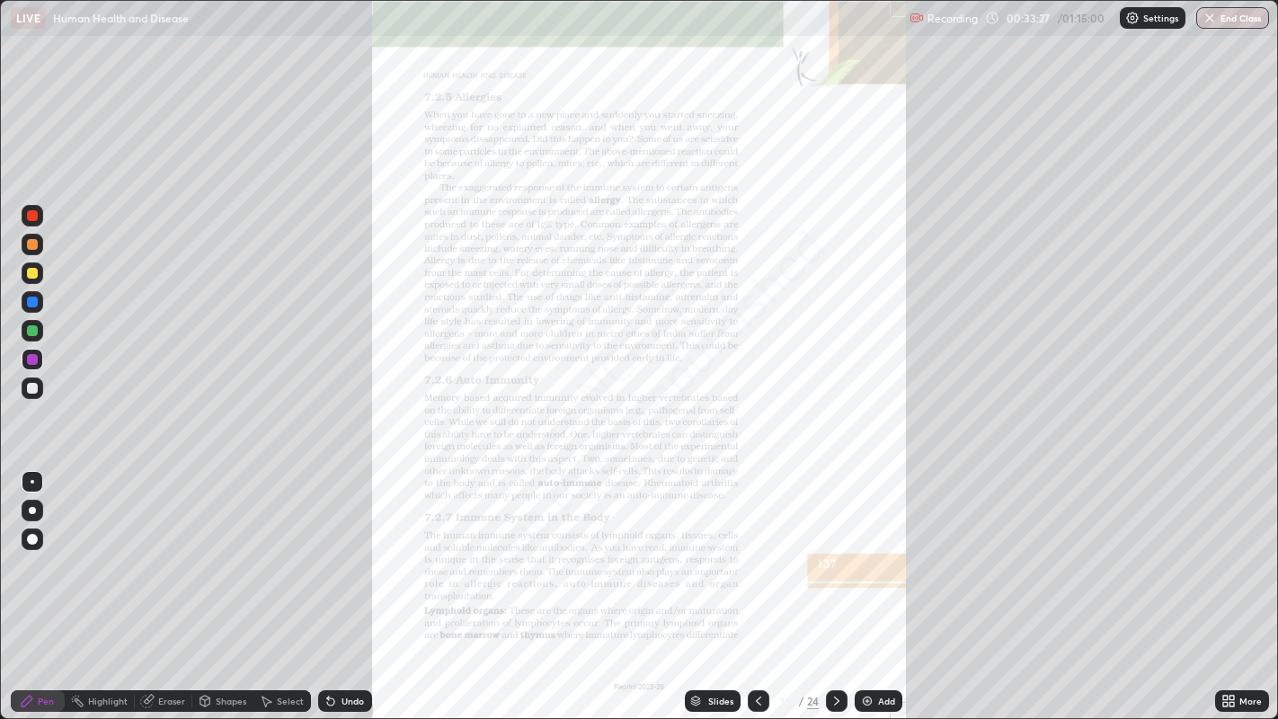
click at [864, 583] on img at bounding box center [867, 701] width 14 height 14
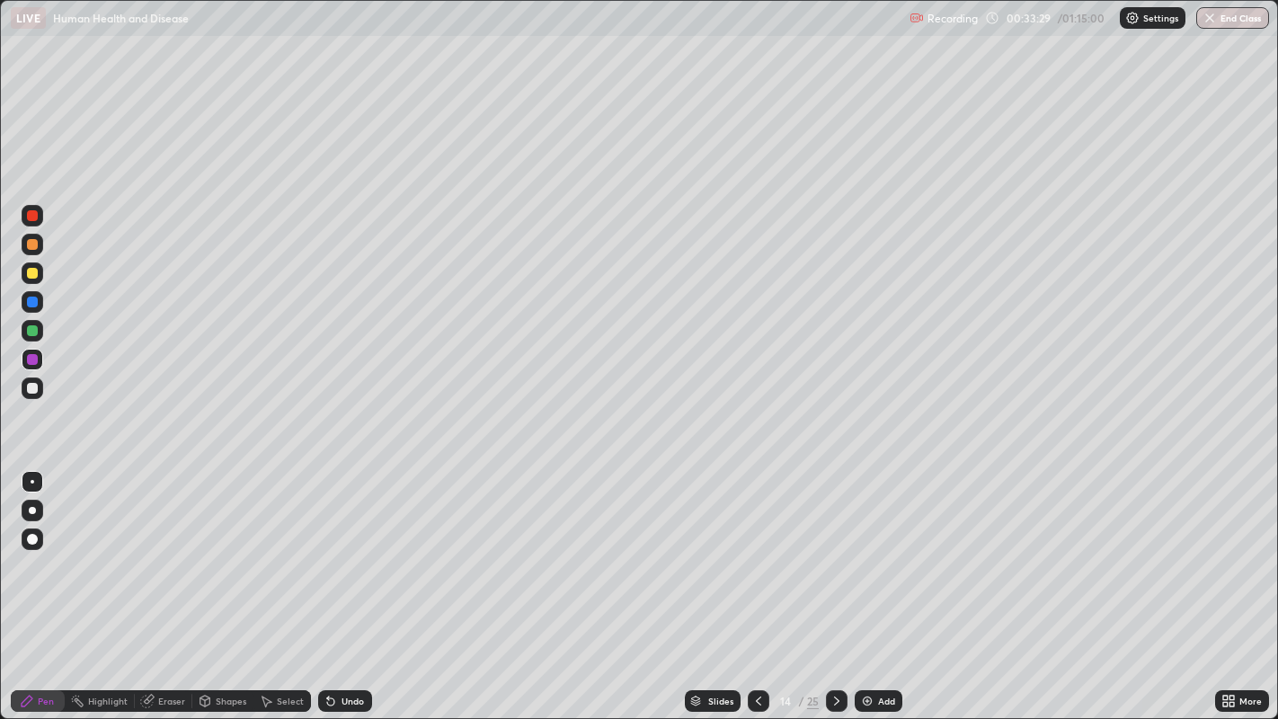
click at [33, 387] on div at bounding box center [32, 388] width 11 height 11
click at [756, 583] on icon at bounding box center [758, 701] width 14 height 14
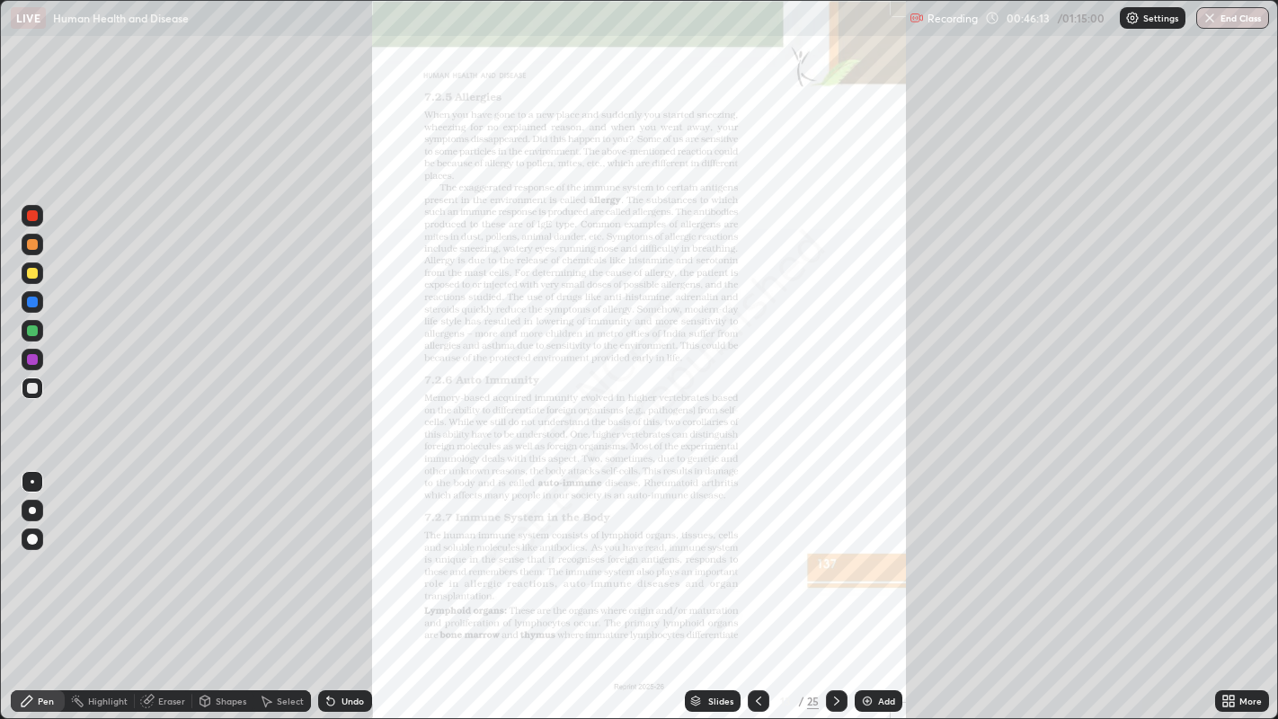
click at [747, 583] on div at bounding box center [758, 701] width 22 height 22
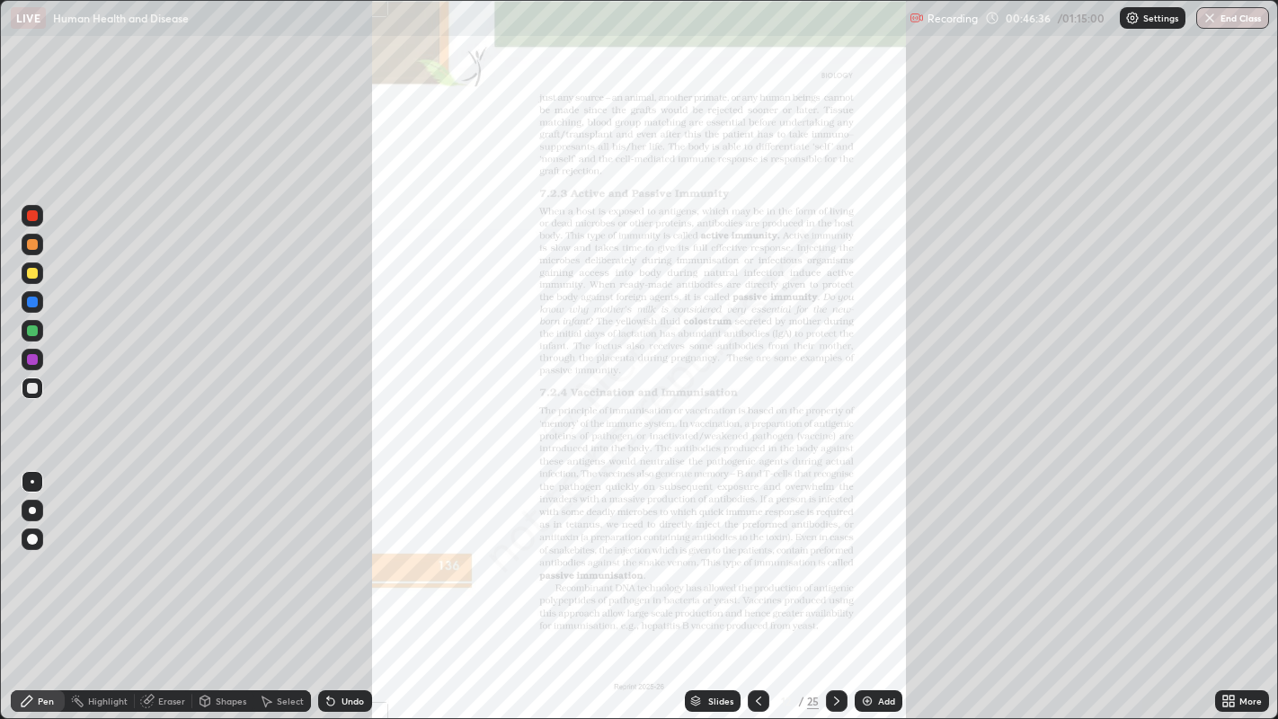
click at [1213, 19] on img "button" at bounding box center [1209, 18] width 14 height 14
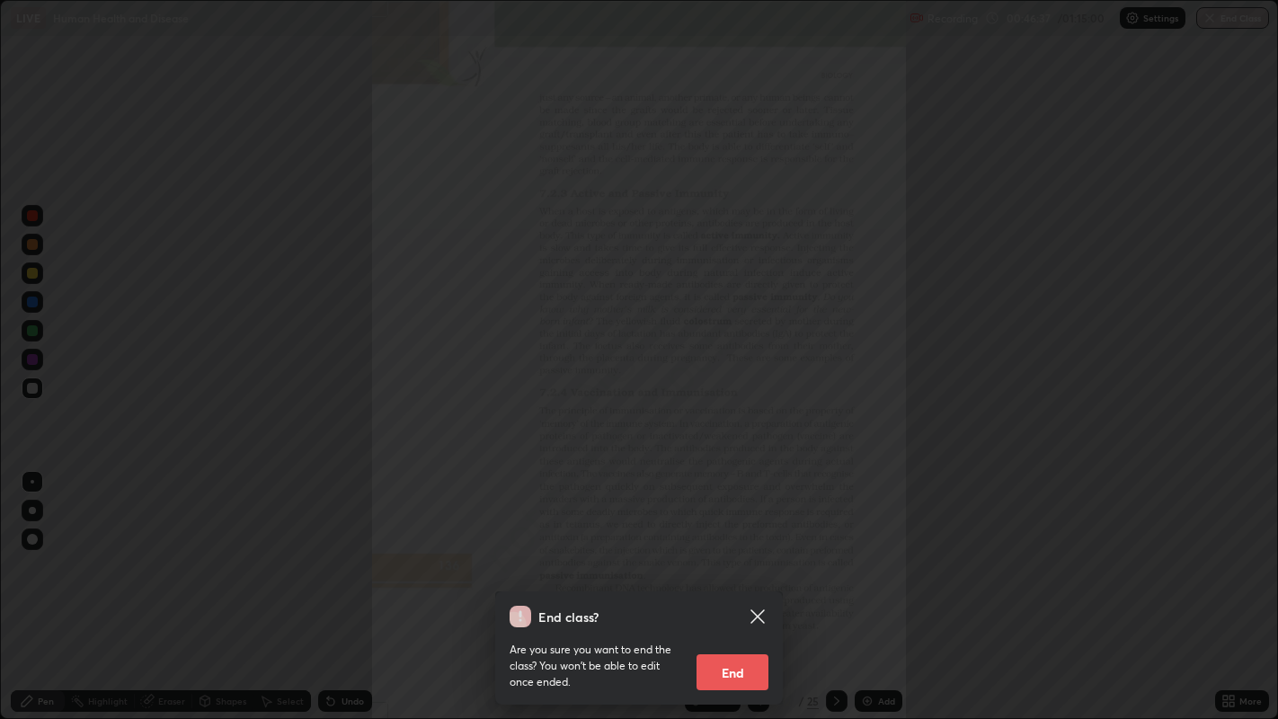
click at [725, 583] on button "End" at bounding box center [732, 672] width 72 height 36
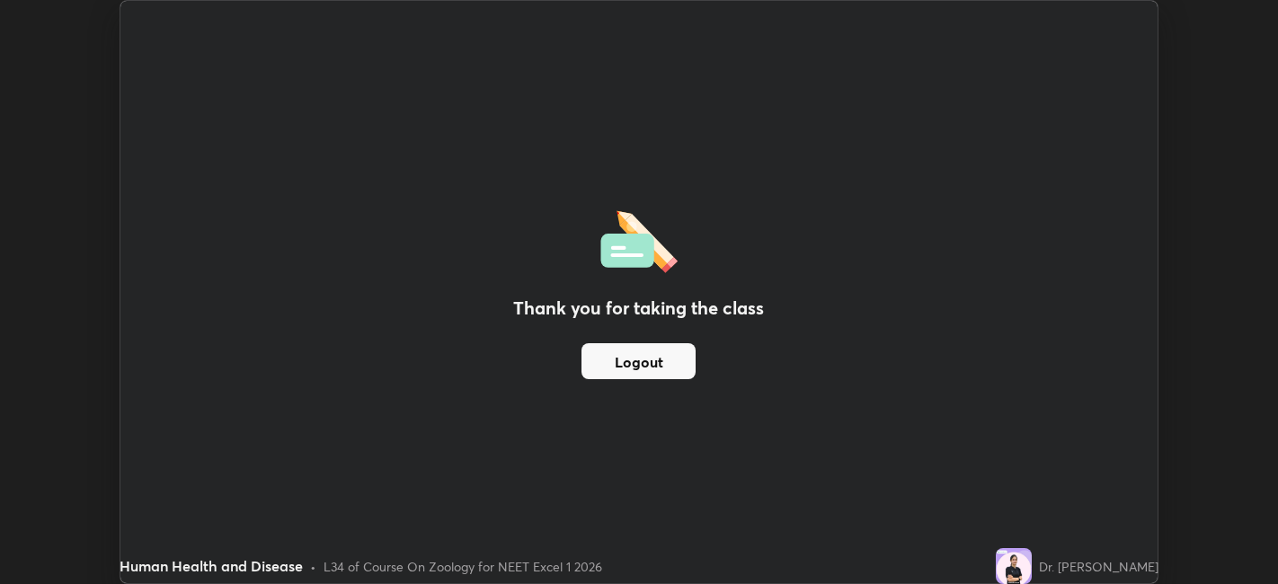
scroll to position [89255, 88561]
